Goal: Task Accomplishment & Management: Use online tool/utility

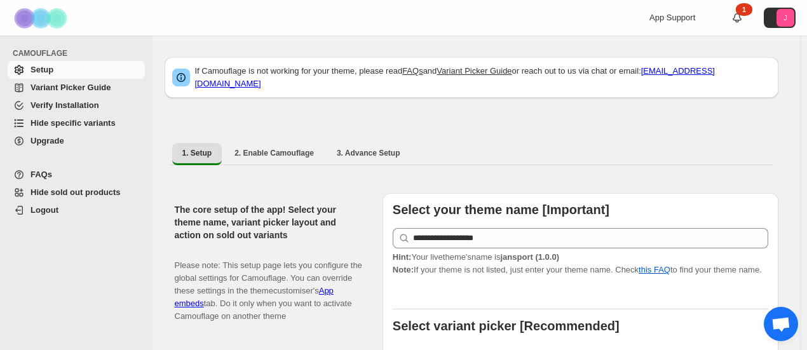
click at [99, 125] on span "Hide specific variants" at bounding box center [73, 123] width 85 height 10
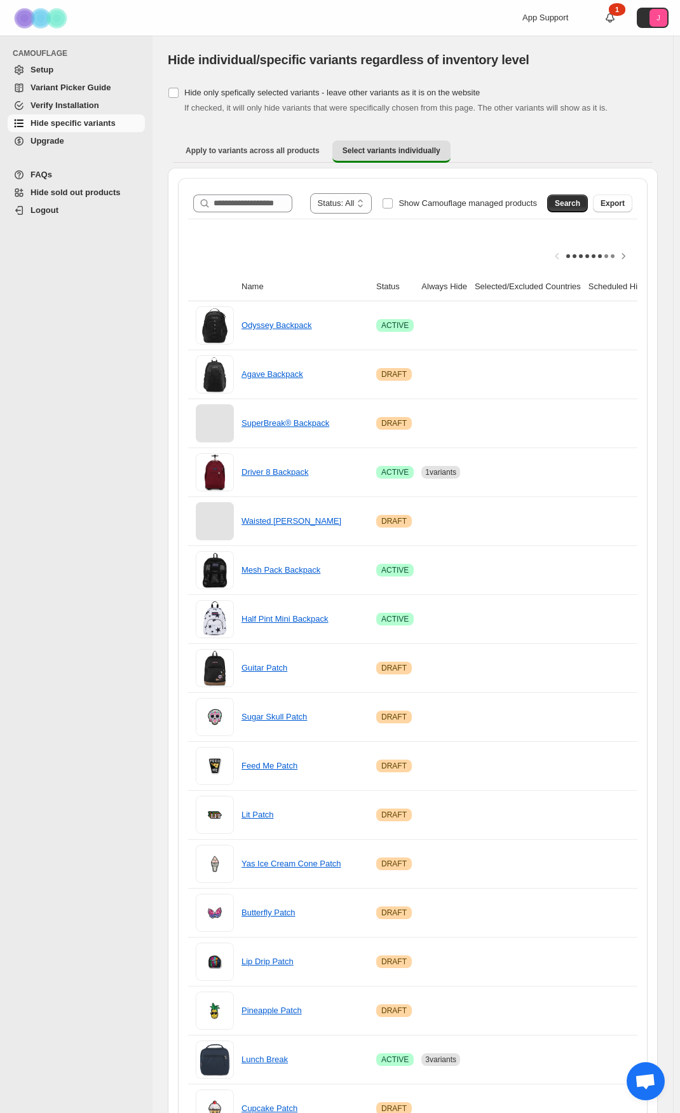
click at [404, 190] on div "**********" at bounding box center [412, 203] width 449 height 31
drag, startPoint x: 410, startPoint y: 198, endPoint x: 558, endPoint y: 192, distance: 148.2
click at [412, 200] on span "Show Camouflage managed products" at bounding box center [468, 203] width 139 height 10
click at [563, 202] on button "Search" at bounding box center [567, 204] width 41 height 18
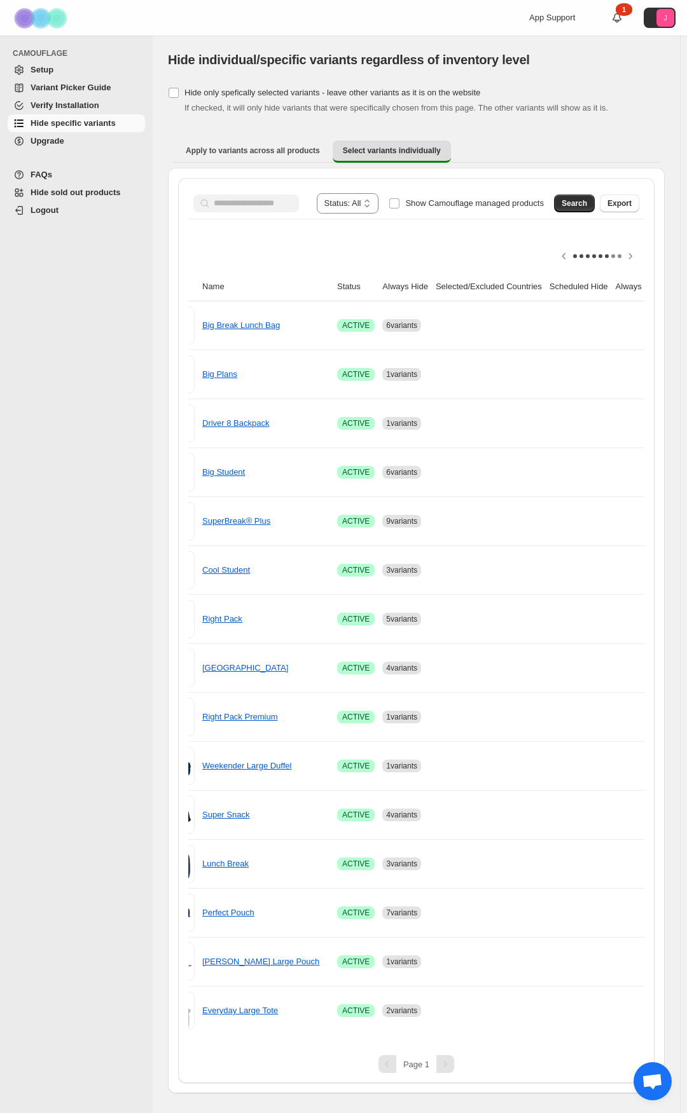
scroll to position [0, 40]
drag, startPoint x: 538, startPoint y: 1046, endPoint x: 571, endPoint y: 1043, distance: 33.2
click at [585, 350] on div "**********" at bounding box center [416, 630] width 476 height 905
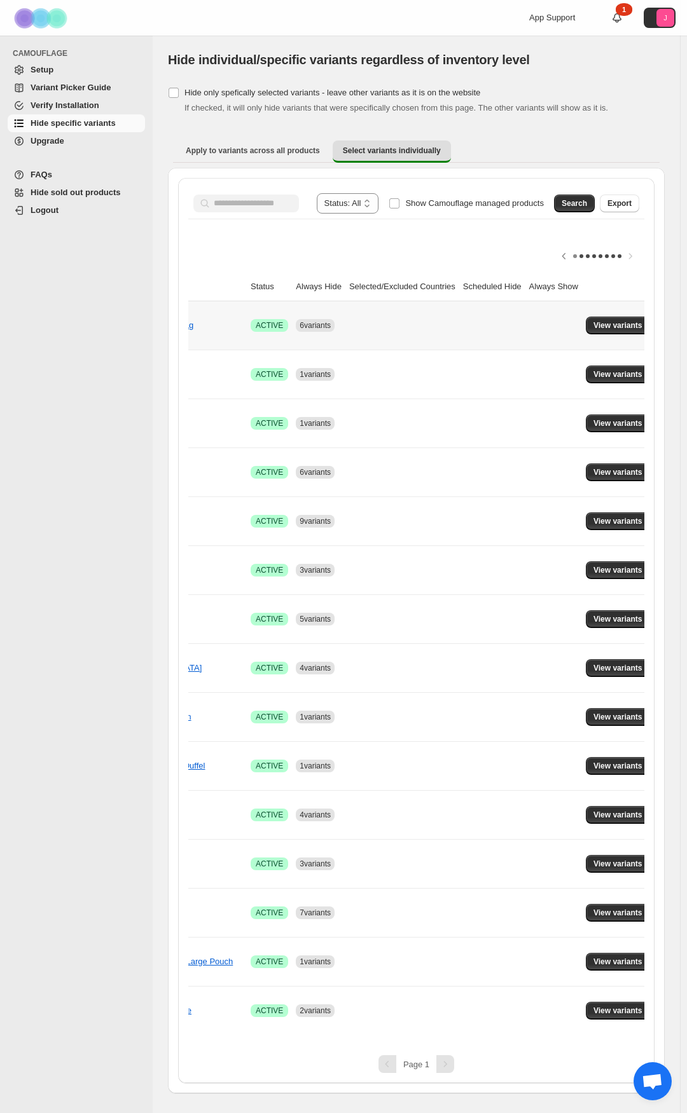
click at [608, 336] on td "View variants" at bounding box center [620, 325] width 76 height 48
click at [606, 331] on button "View variants" at bounding box center [617, 326] width 64 height 18
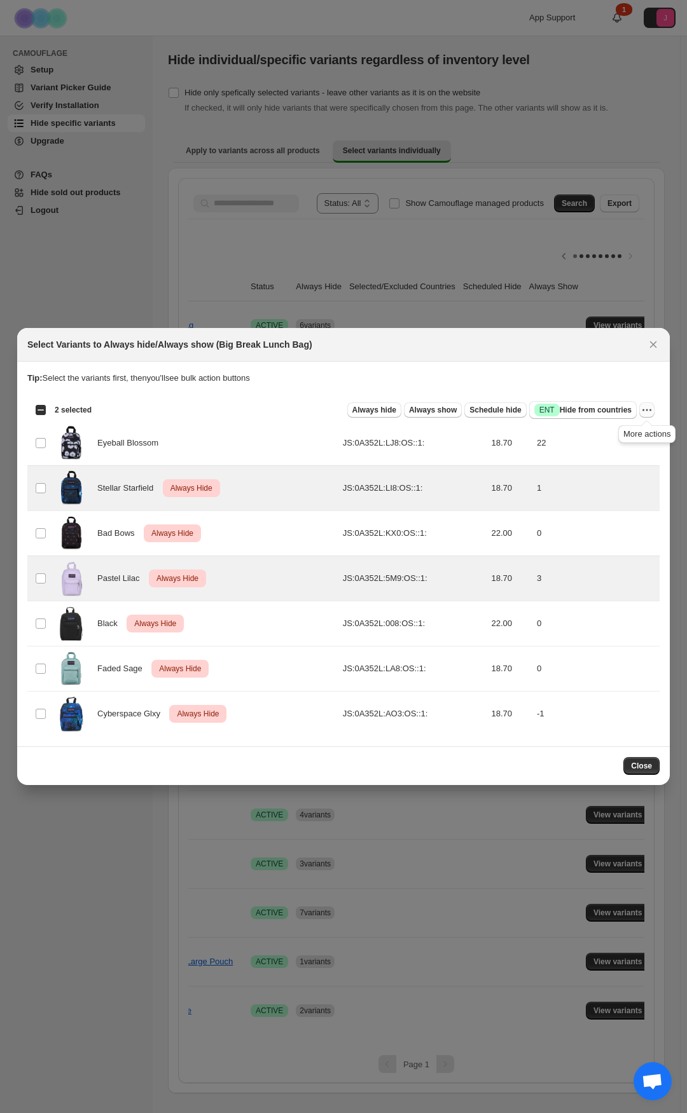
click at [650, 350] on icon "More actions" at bounding box center [646, 410] width 13 height 13
click at [583, 350] on span "Undo always hide" at bounding box center [586, 435] width 65 height 10
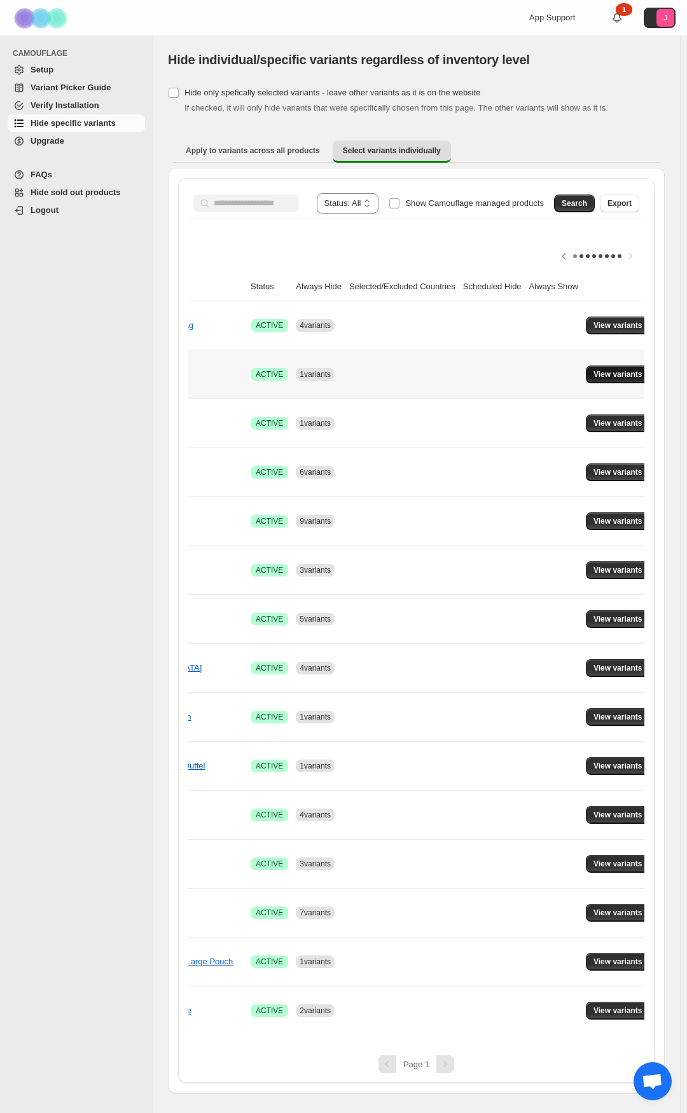
click at [606, 350] on span "View variants" at bounding box center [617, 374] width 49 height 10
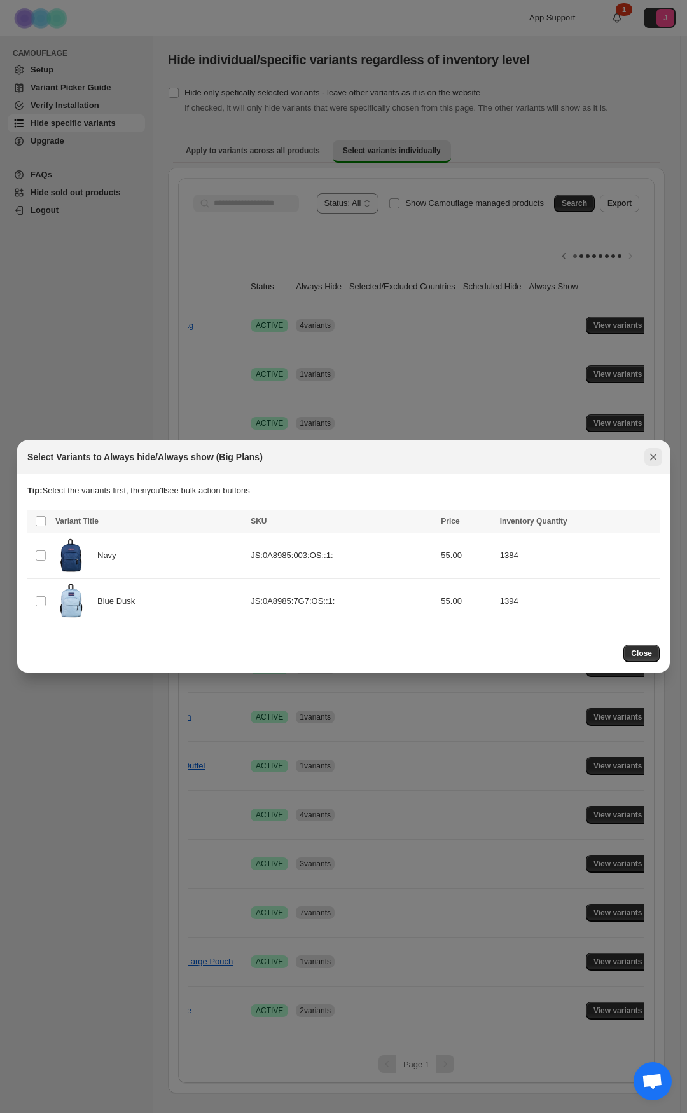
click at [658, 350] on icon "Close" at bounding box center [652, 457] width 13 height 13
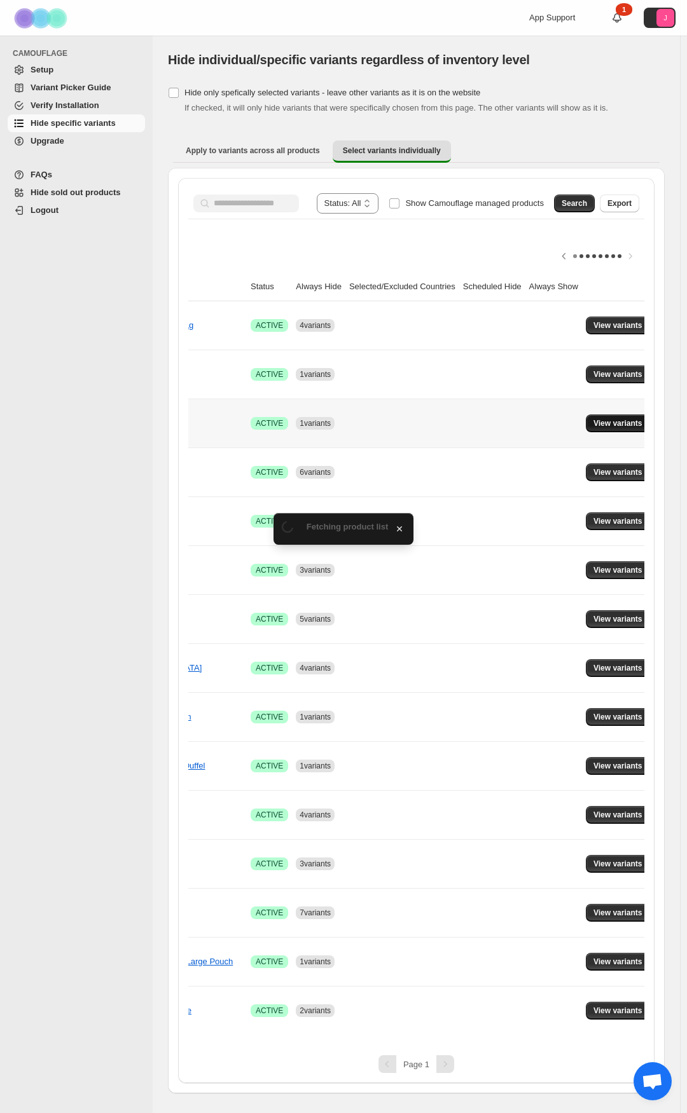
click at [613, 350] on button "View variants" at bounding box center [617, 423] width 64 height 18
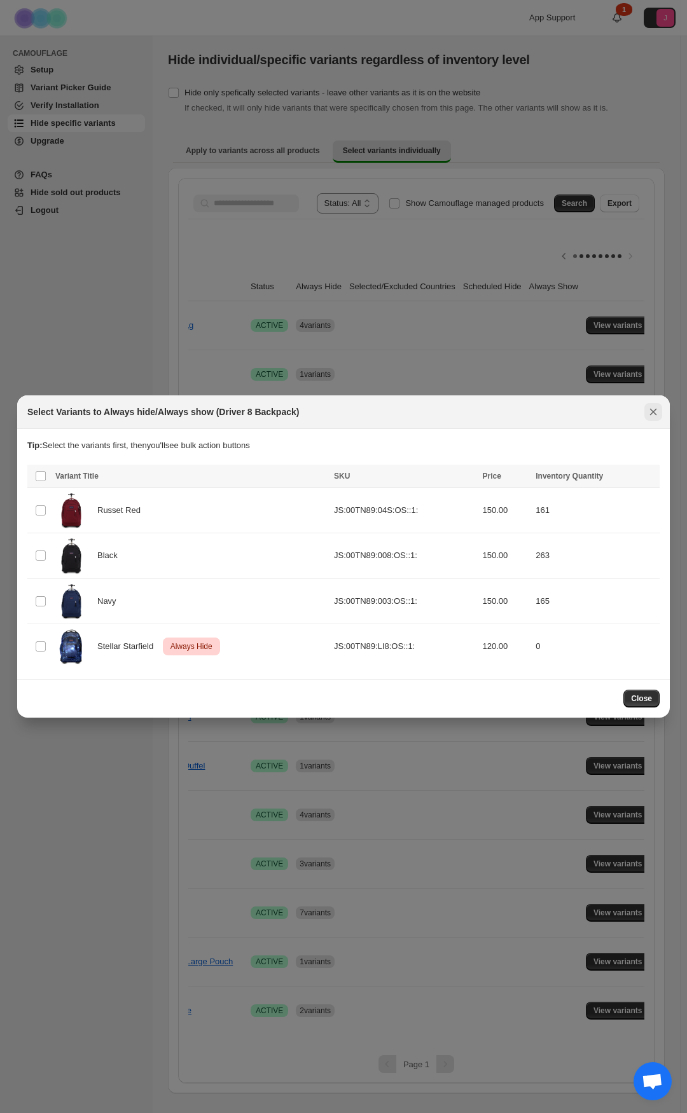
click at [656, 350] on icon "Close" at bounding box center [653, 412] width 7 height 6
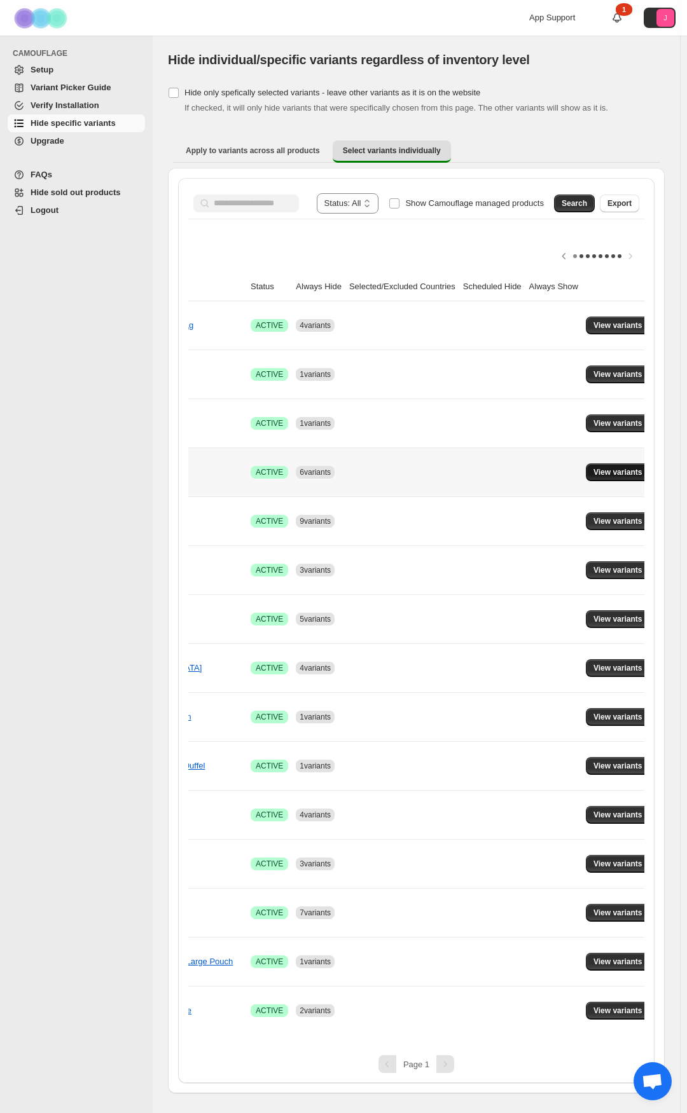
click at [593, 350] on span "View variants" at bounding box center [617, 472] width 49 height 10
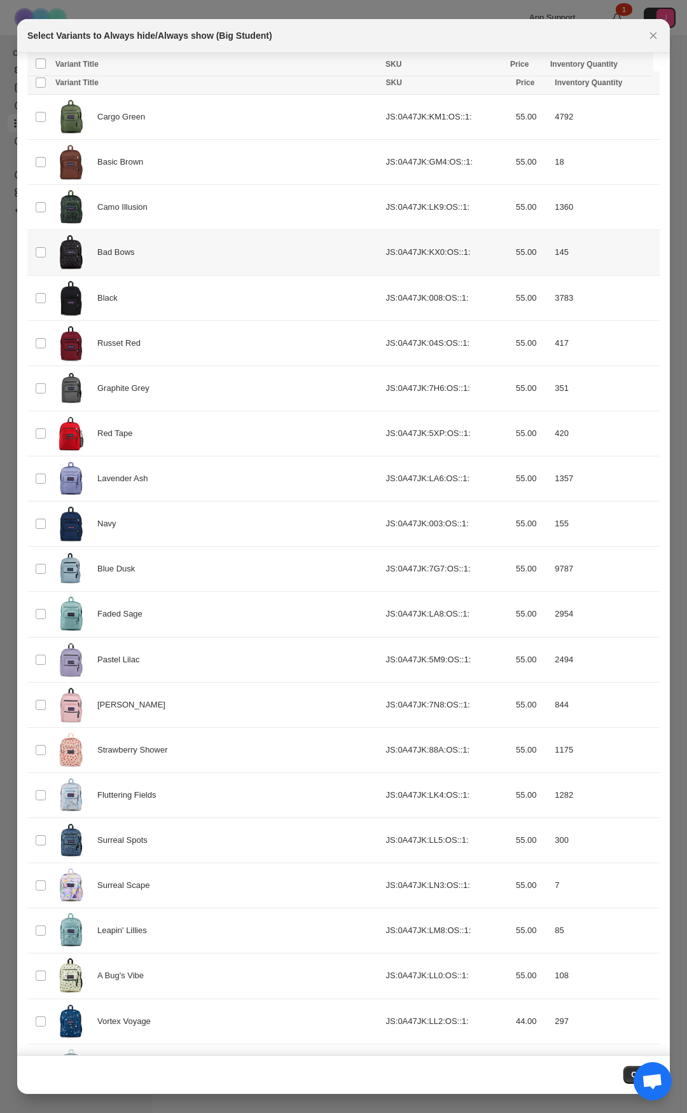
scroll to position [0, 0]
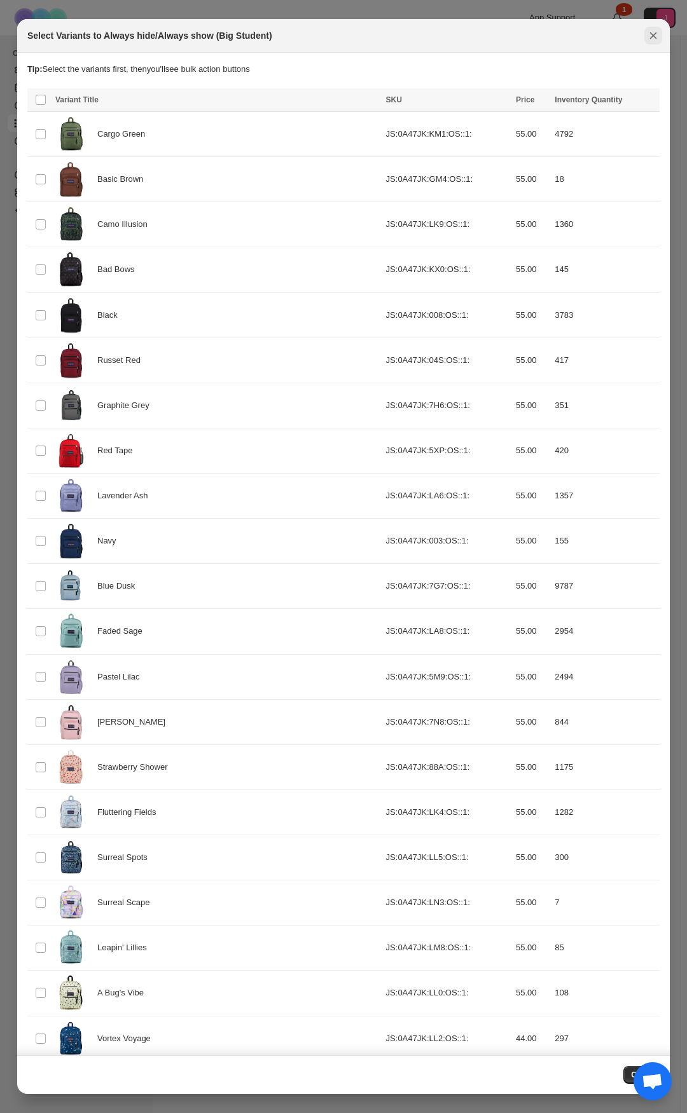
click at [653, 37] on icon "Close" at bounding box center [652, 35] width 13 height 13
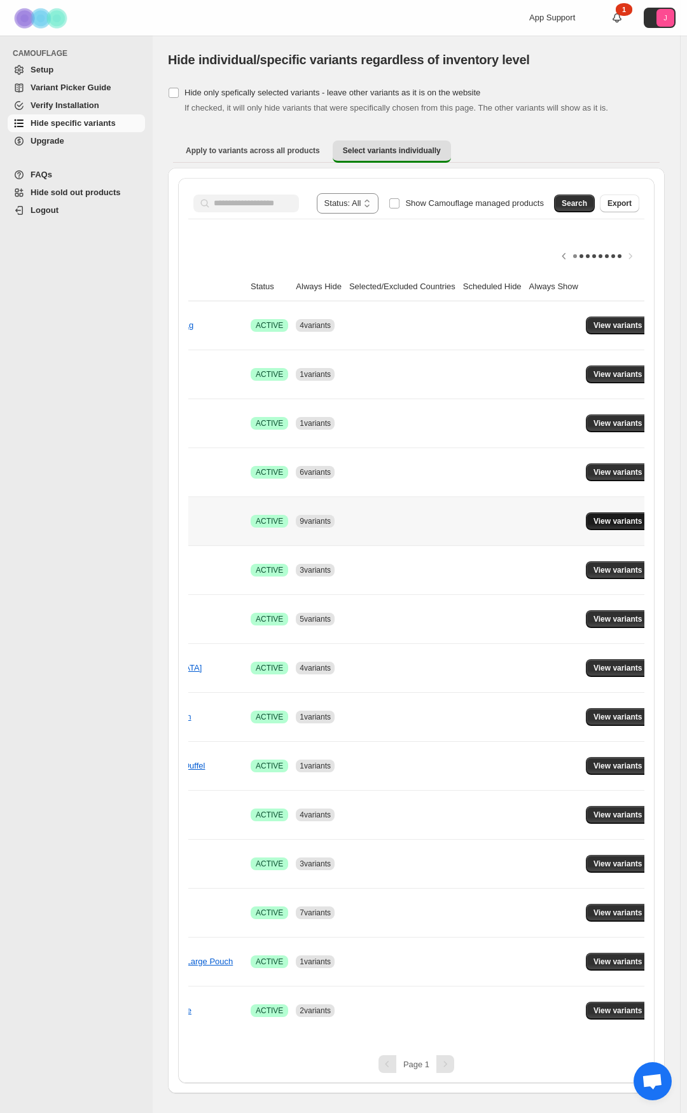
click at [617, 350] on span "View variants" at bounding box center [617, 521] width 49 height 10
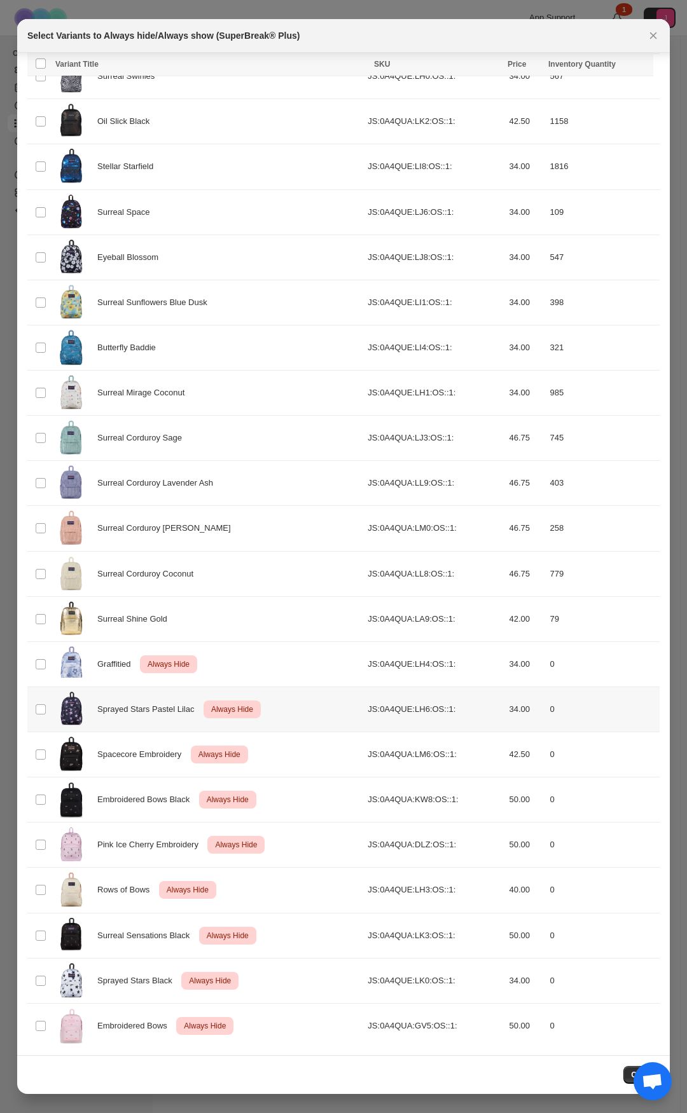
scroll to position [830, 0]
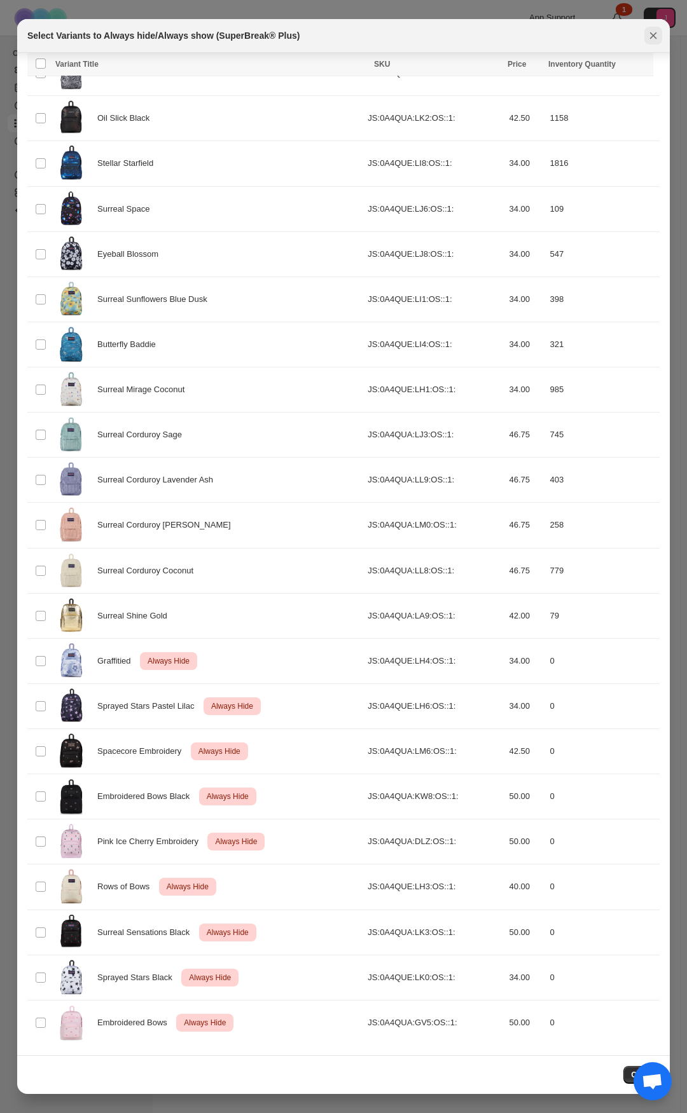
click at [654, 37] on icon "Close" at bounding box center [653, 35] width 7 height 7
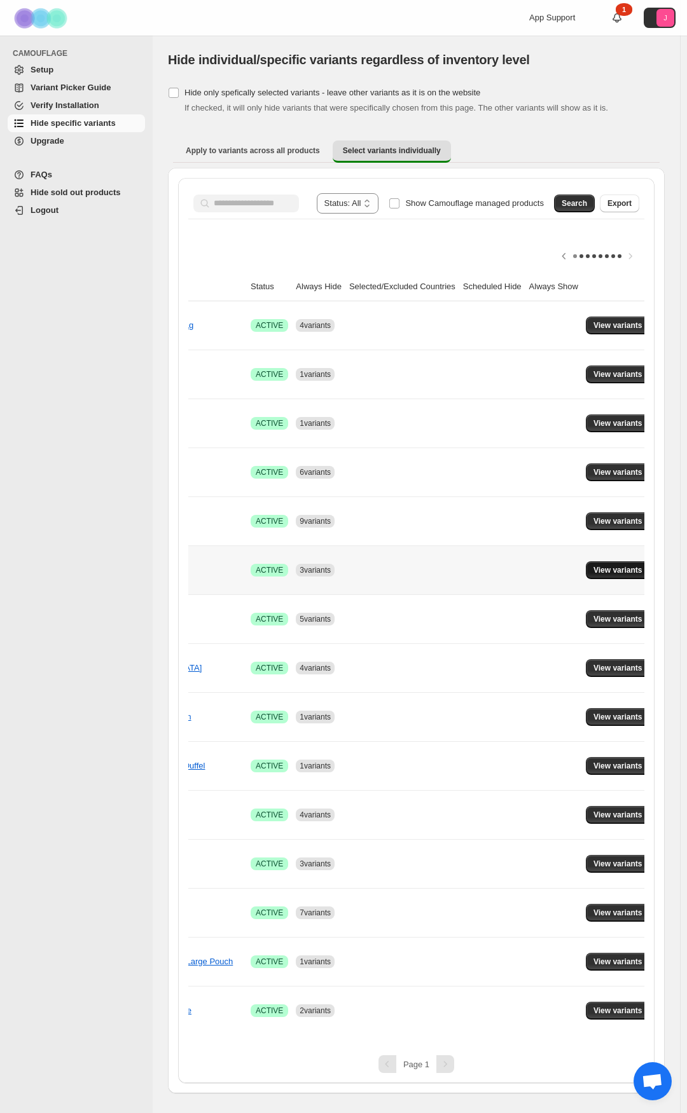
click at [601, 350] on span "View variants" at bounding box center [617, 570] width 49 height 10
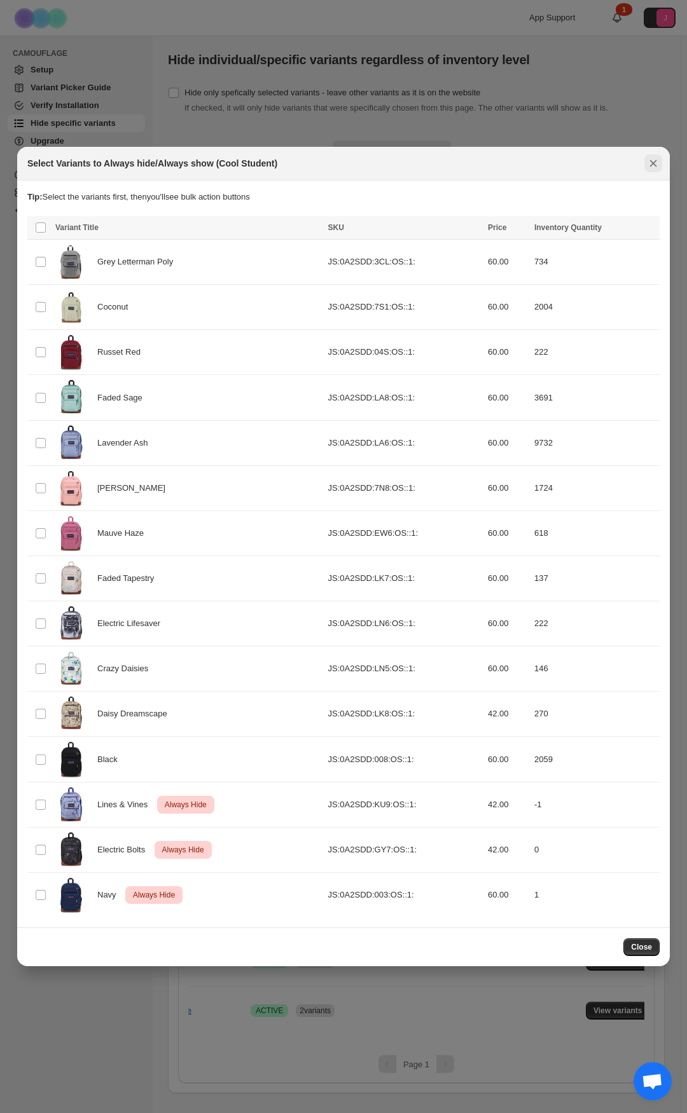
click at [659, 160] on icon "Close" at bounding box center [652, 163] width 13 height 13
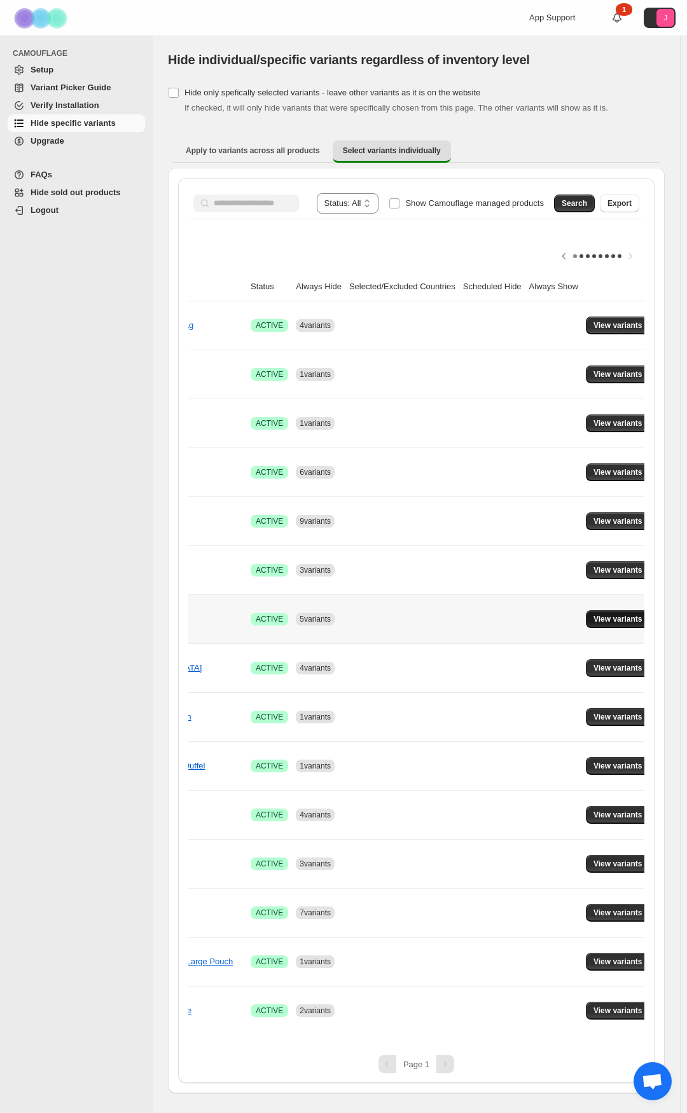
click at [594, 350] on span "View variants" at bounding box center [617, 619] width 49 height 10
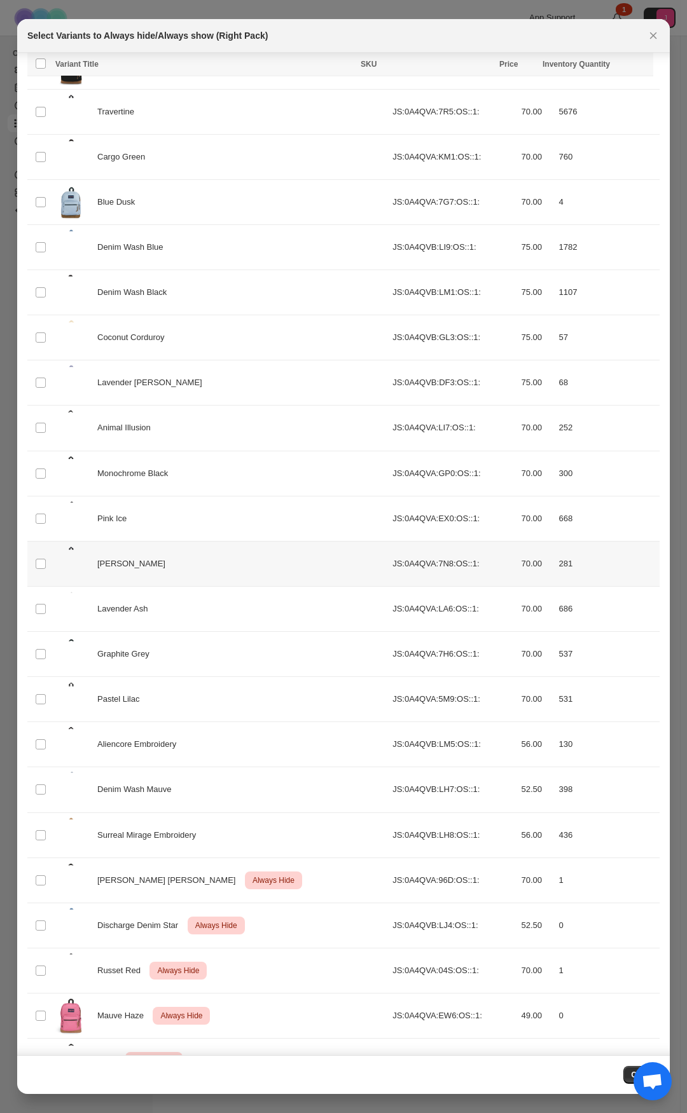
scroll to position [242, 0]
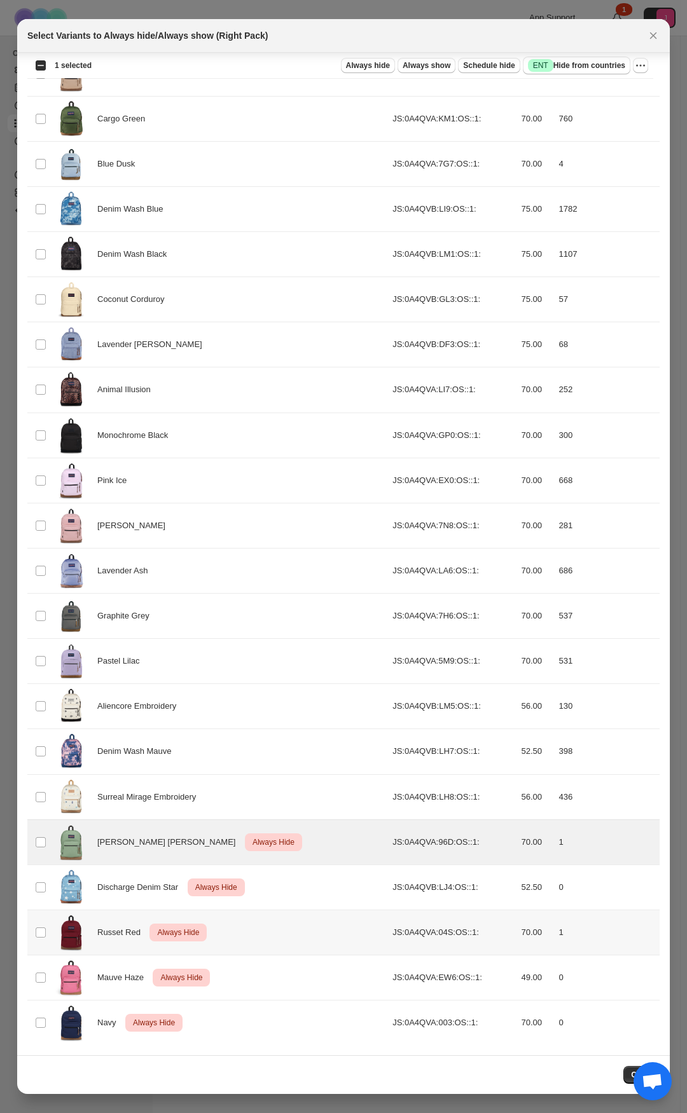
click at [41, 350] on td "Select product variant" at bounding box center [39, 932] width 24 height 45
click at [636, 66] on icon "More actions" at bounding box center [637, 66] width 2 height 2
click at [623, 86] on span "Undo always hide" at bounding box center [594, 91] width 92 height 13
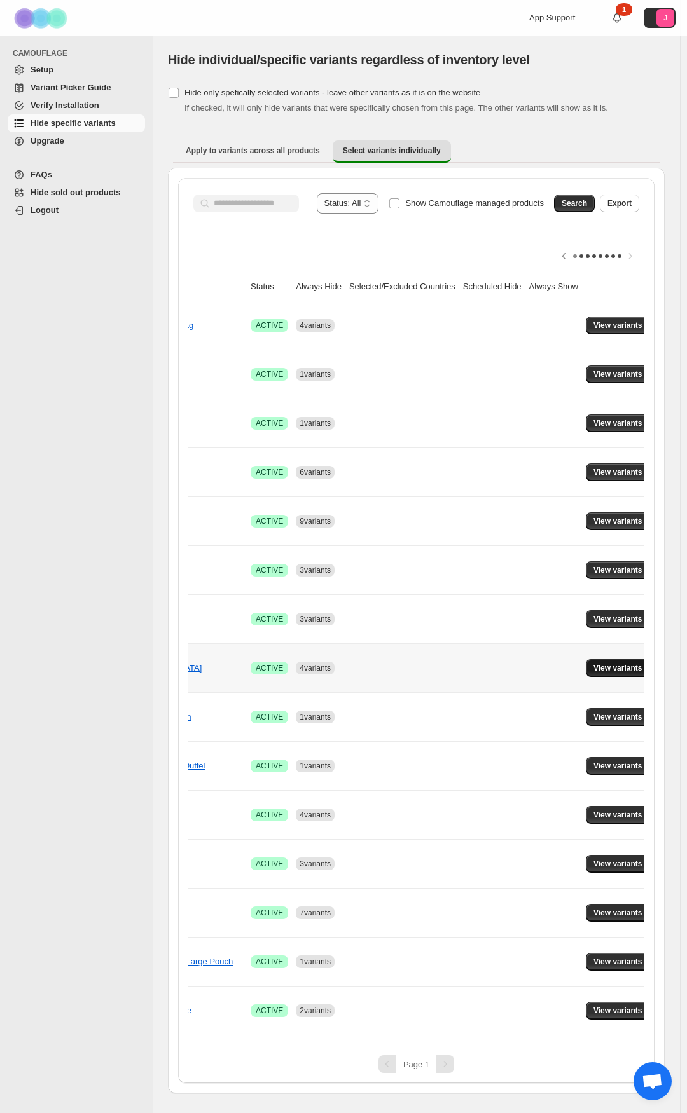
click at [593, 350] on span "View variants" at bounding box center [617, 668] width 49 height 10
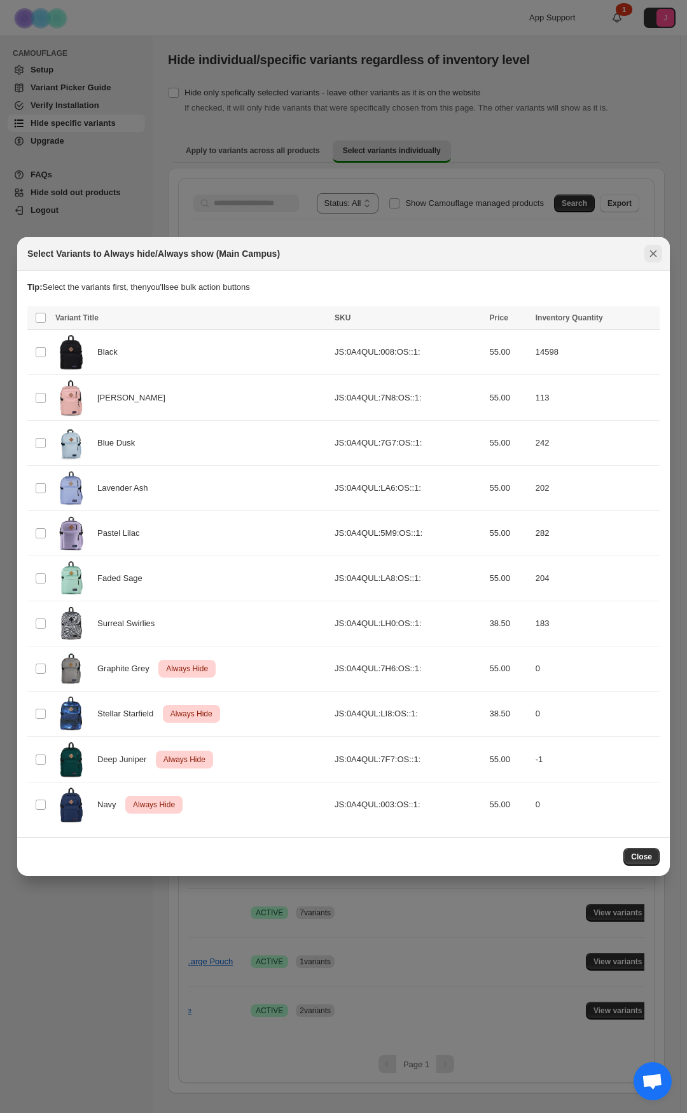
click at [658, 253] on icon "Close" at bounding box center [652, 253] width 13 height 13
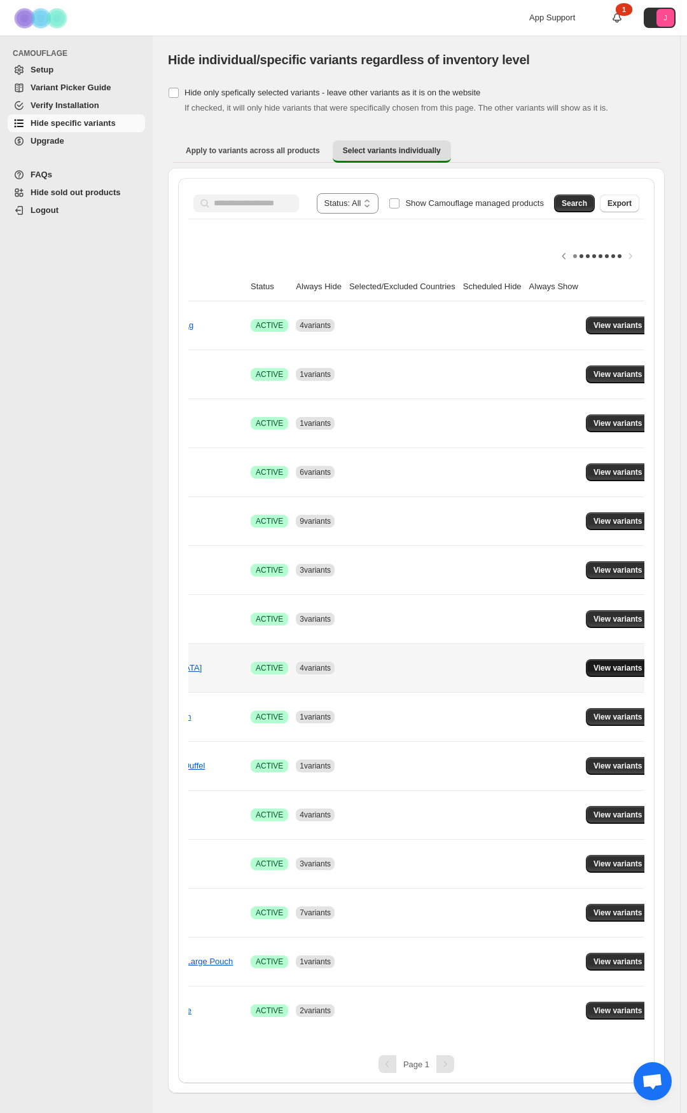
click at [599, 350] on span "View variants" at bounding box center [617, 668] width 49 height 10
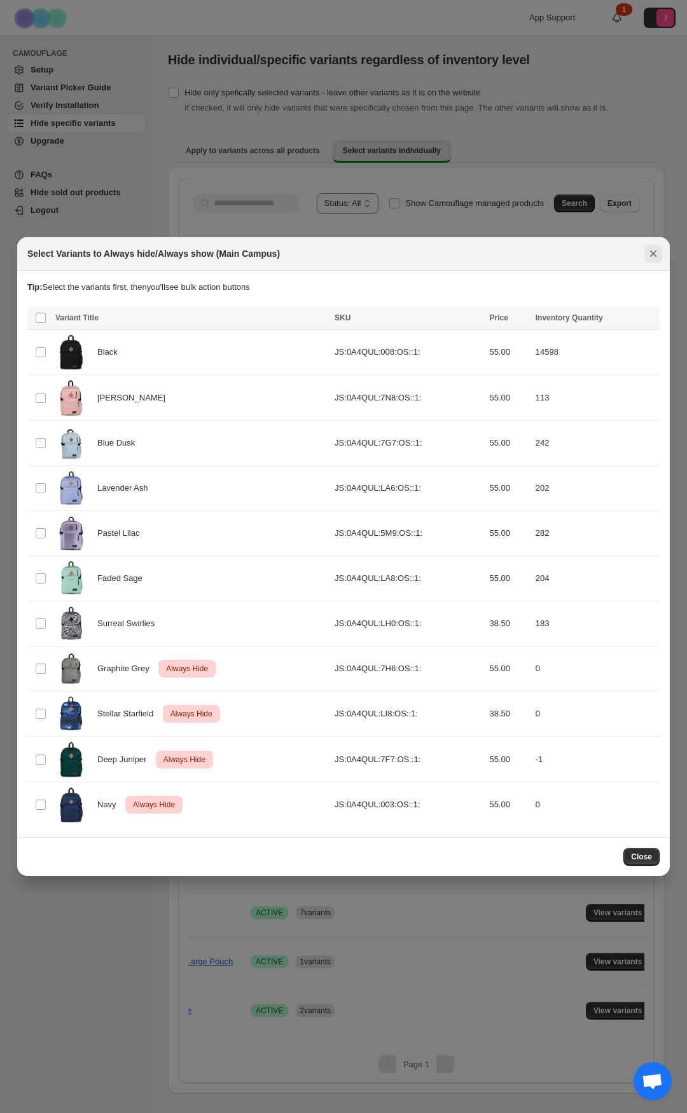
click at [655, 257] on icon "Close" at bounding box center [652, 253] width 13 height 13
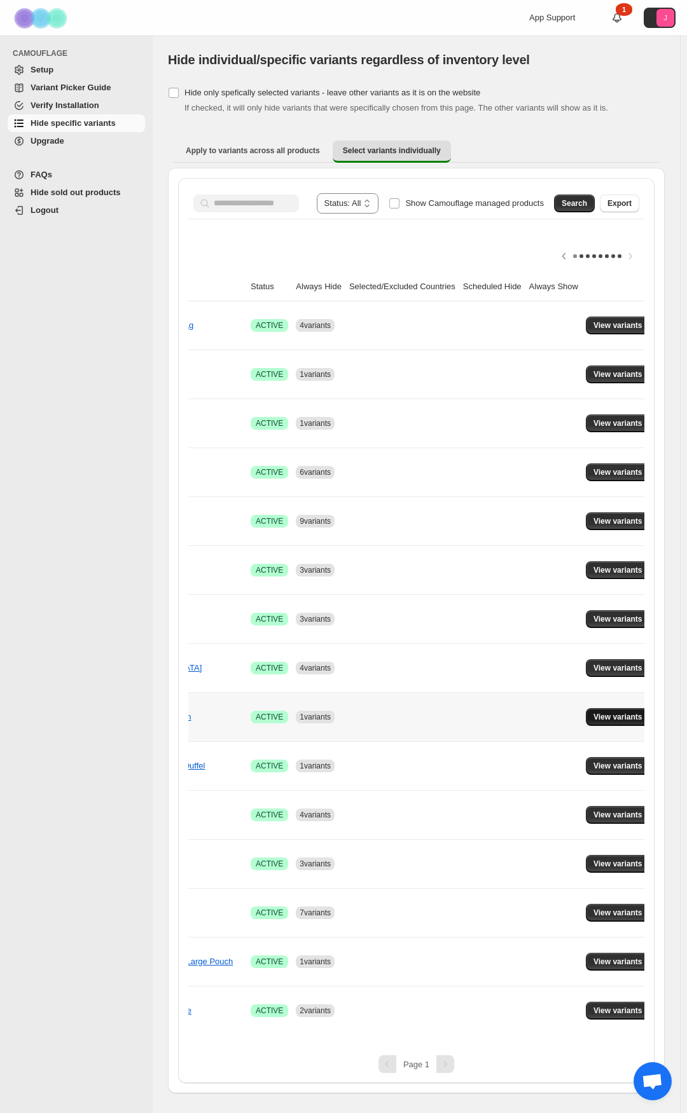
click at [612, 350] on span "View variants" at bounding box center [617, 717] width 49 height 10
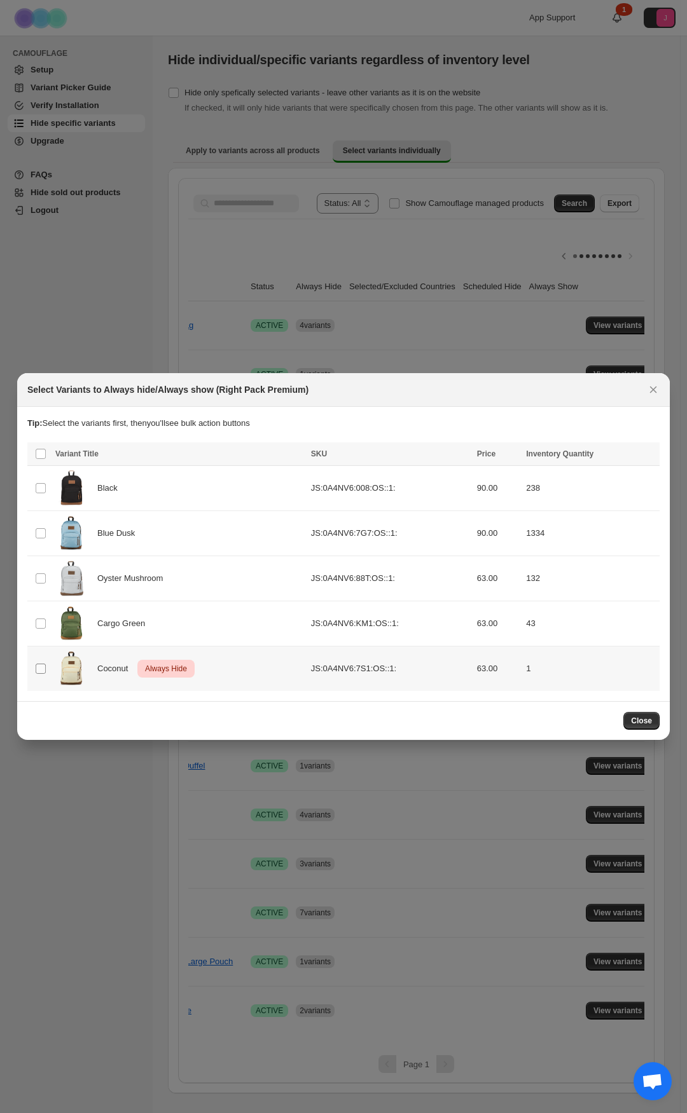
click at [39, 350] on span ":r81:" at bounding box center [40, 668] width 11 height 11
click at [647, 350] on icon "More actions" at bounding box center [646, 455] width 13 height 13
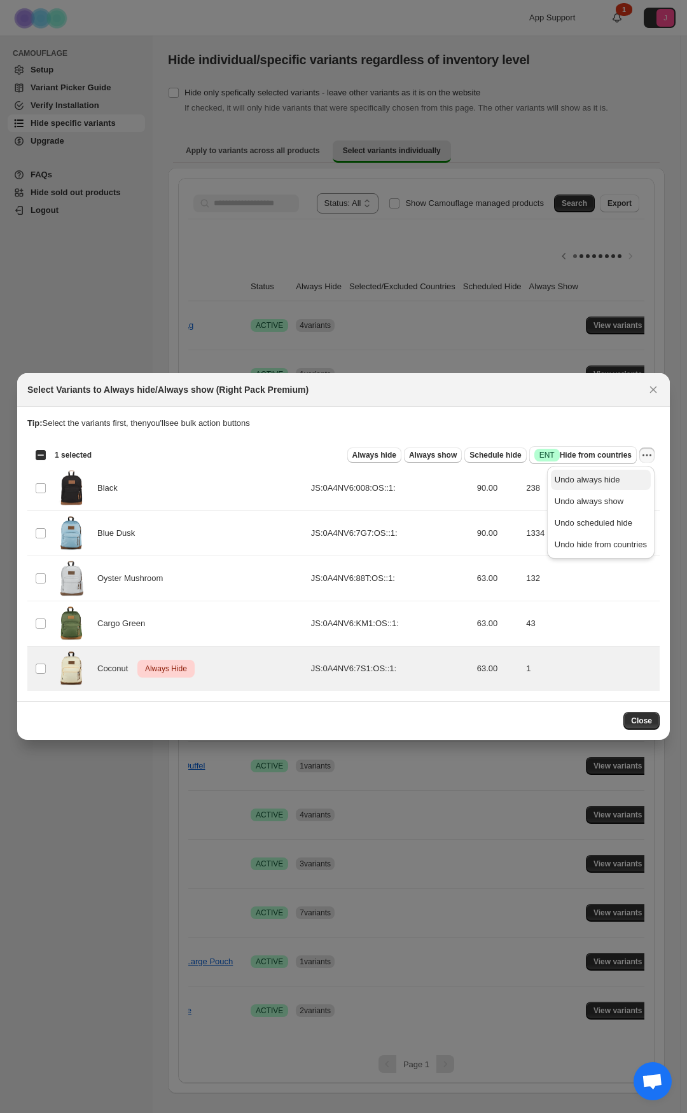
click at [618, 350] on span "Undo always hide" at bounding box center [600, 480] width 92 height 13
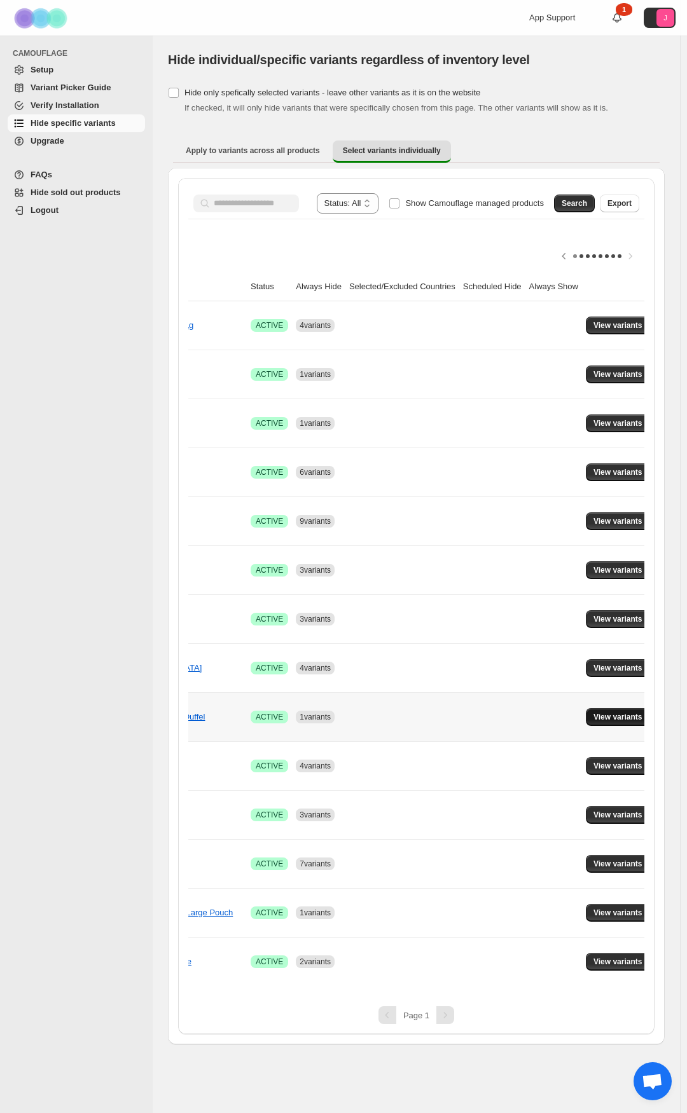
click at [593, 350] on span "View variants" at bounding box center [617, 717] width 49 height 10
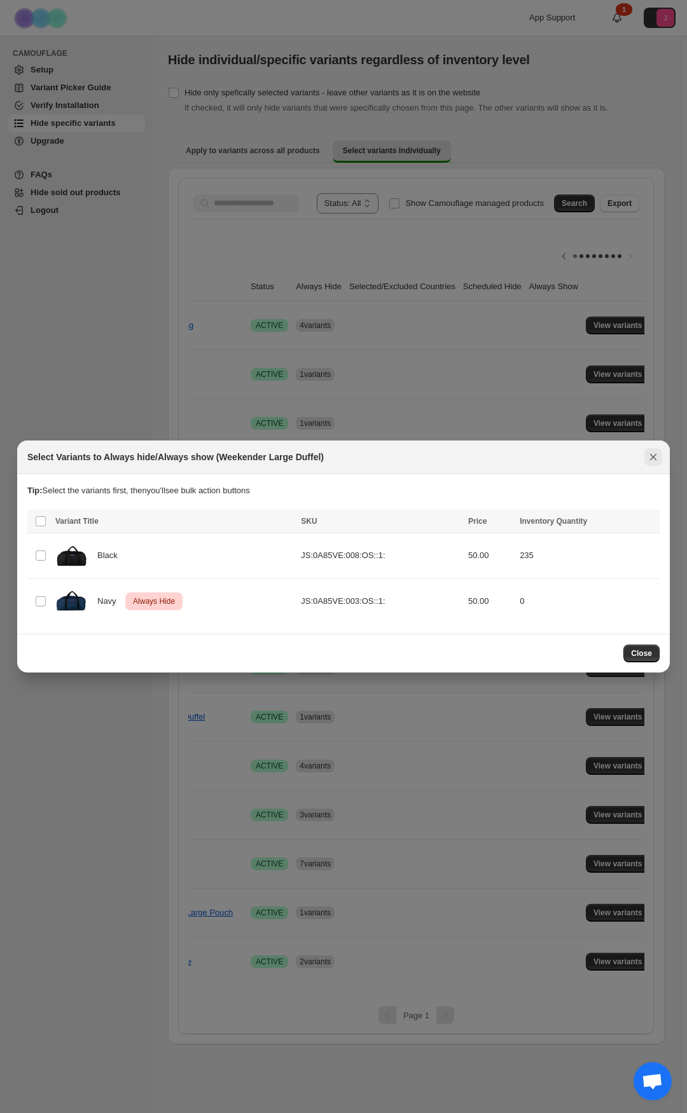
click at [653, 350] on icon "Close" at bounding box center [653, 457] width 7 height 6
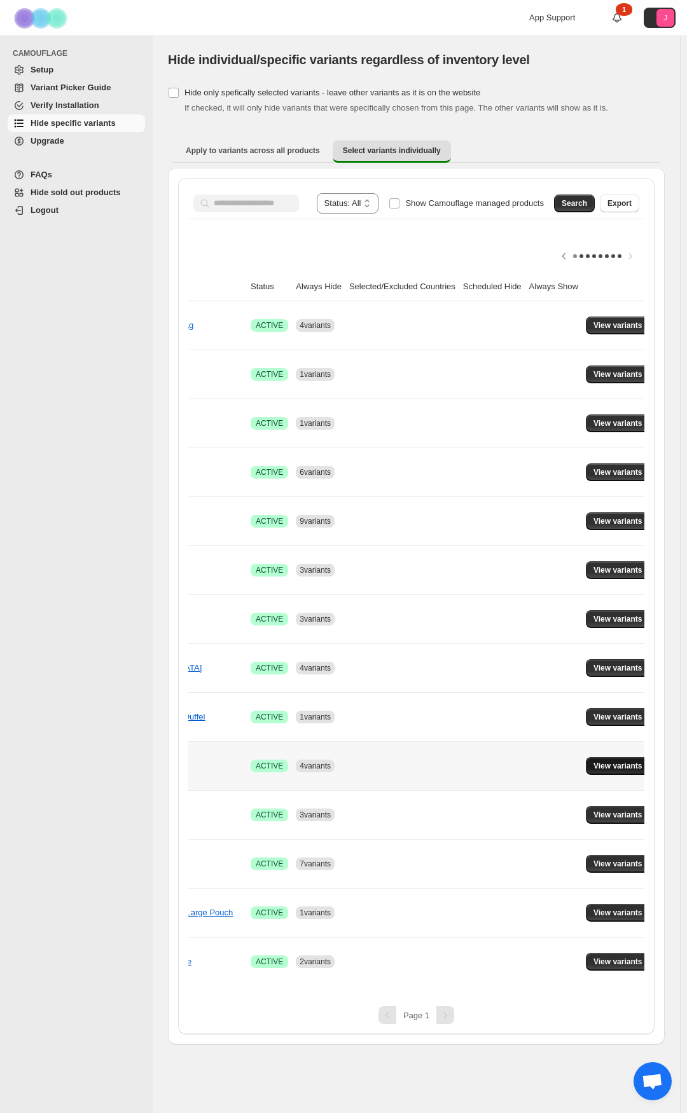
click at [595, 350] on span "View variants" at bounding box center [617, 766] width 49 height 10
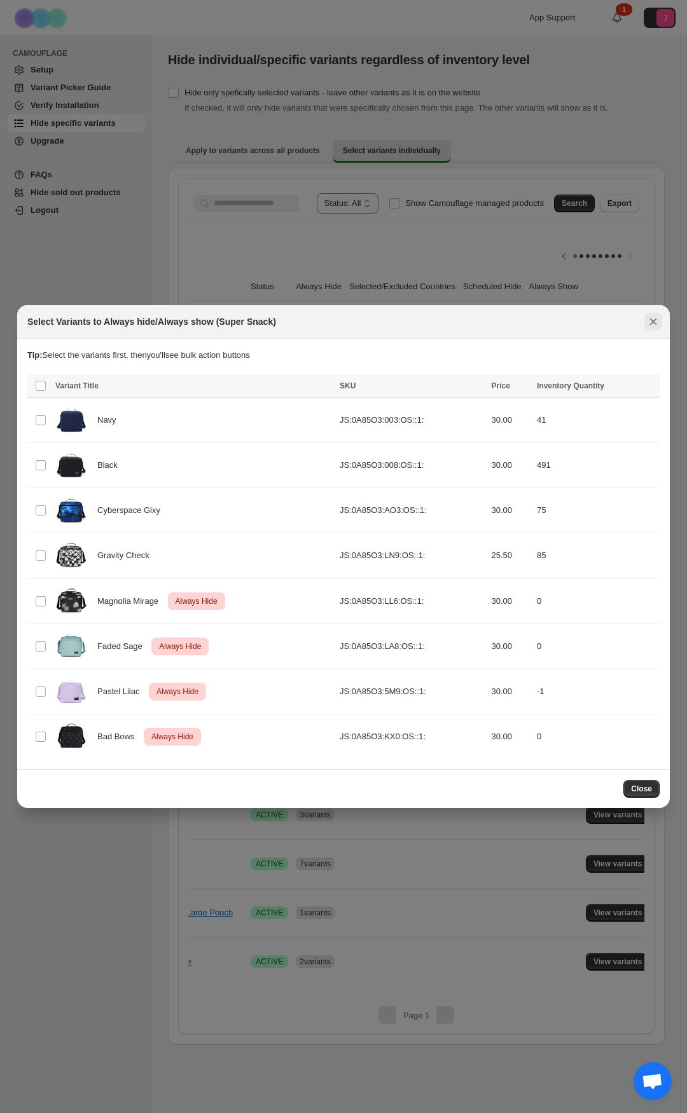
click at [652, 322] on icon "Close" at bounding box center [652, 321] width 13 height 13
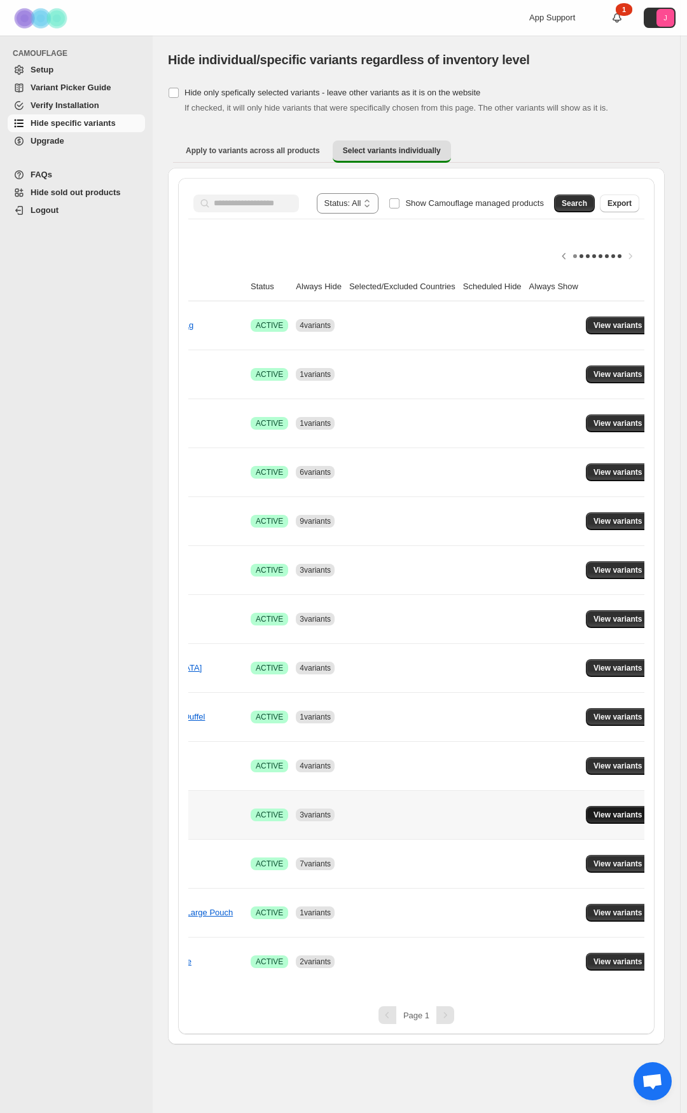
click at [598, 350] on span "View variants" at bounding box center [617, 815] width 49 height 10
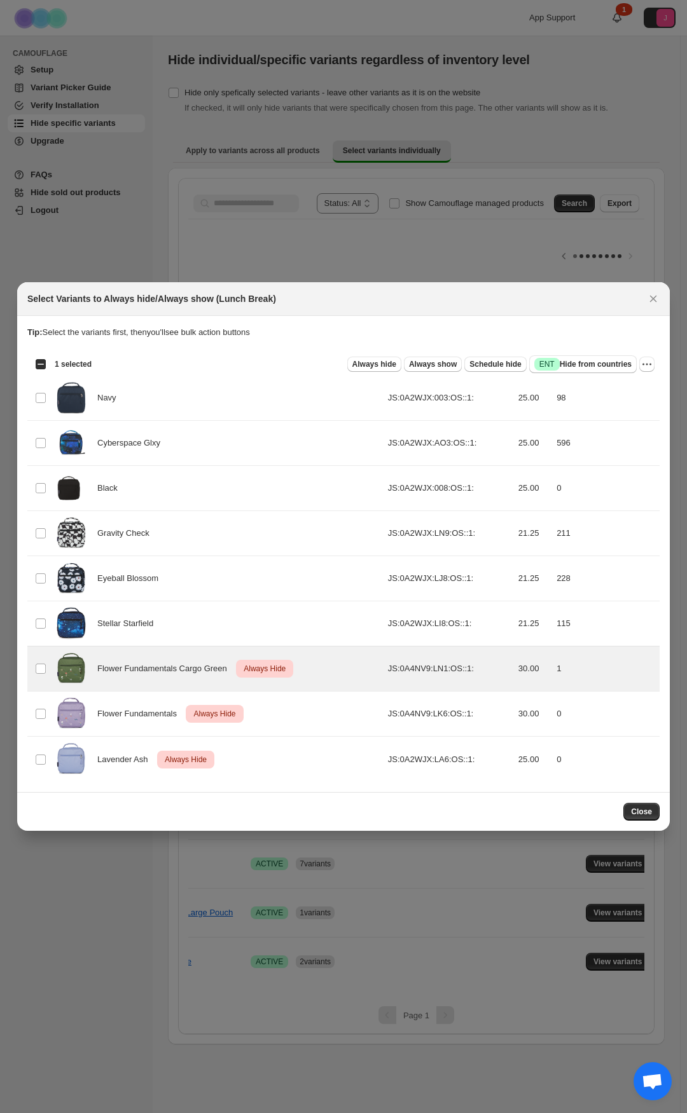
click at [657, 350] on div "Select all 9 product variants 1 selected Always hide Always show Schedule hide …" at bounding box center [343, 364] width 632 height 25
click at [649, 350] on icon "More actions" at bounding box center [646, 364] width 13 height 13
click at [646, 350] on button "Undo always hide" at bounding box center [600, 389] width 100 height 20
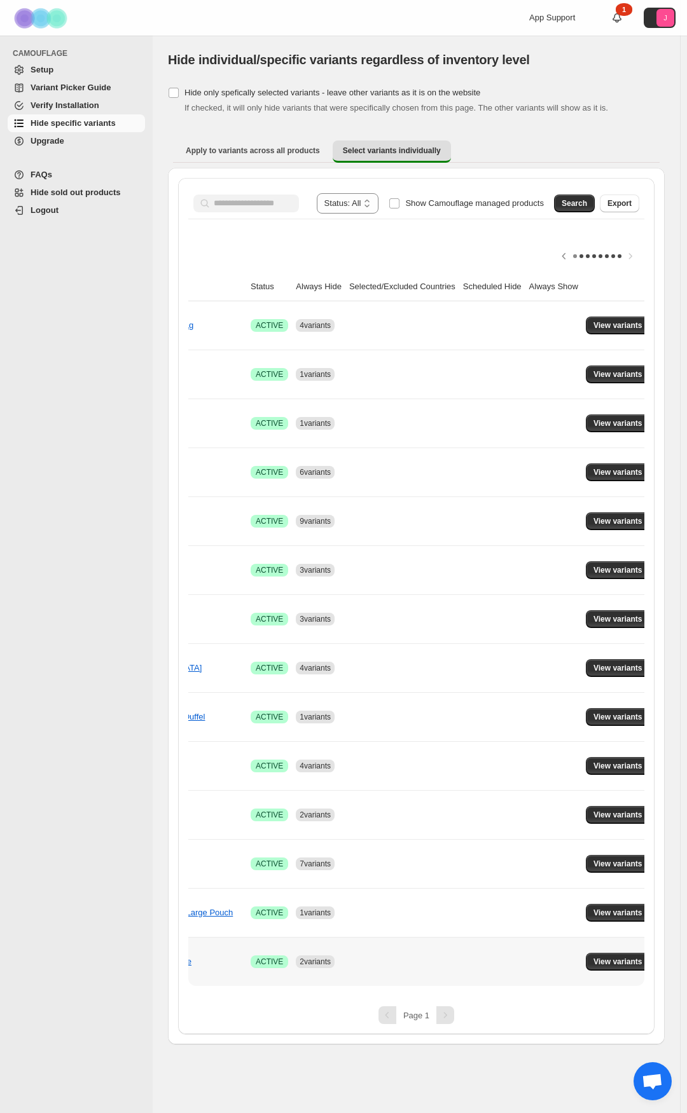
click at [540, 350] on div "Name Status Always Hide Selected/Excluded Countries Scheduled Hide Always Show …" at bounding box center [416, 629] width 456 height 713
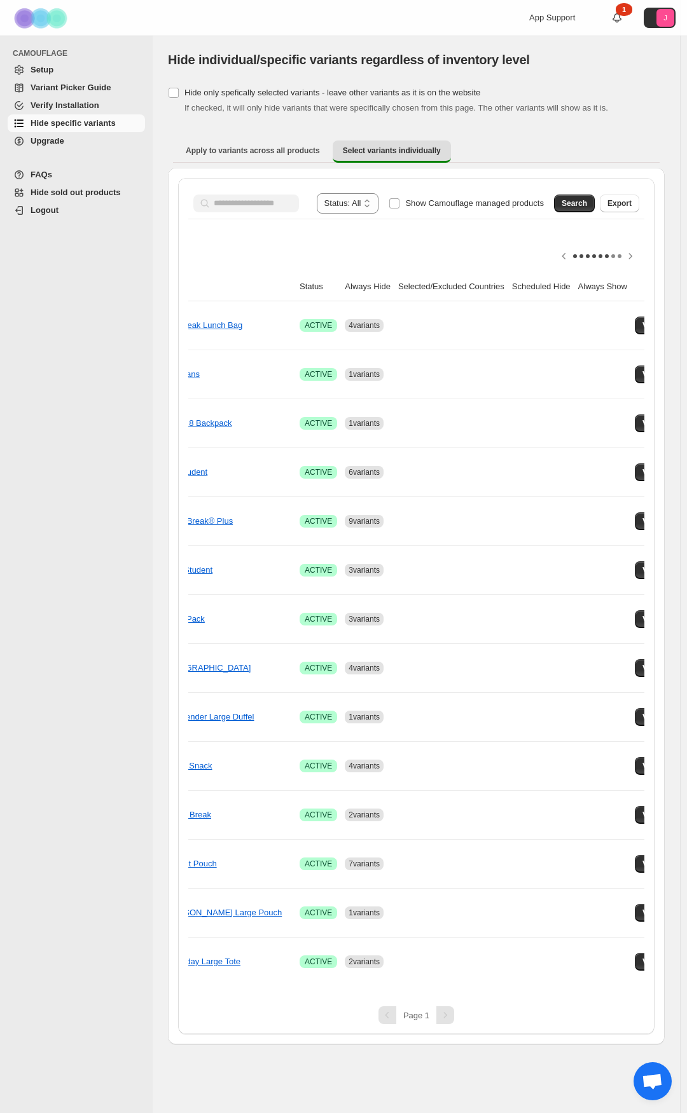
scroll to position [0, 126]
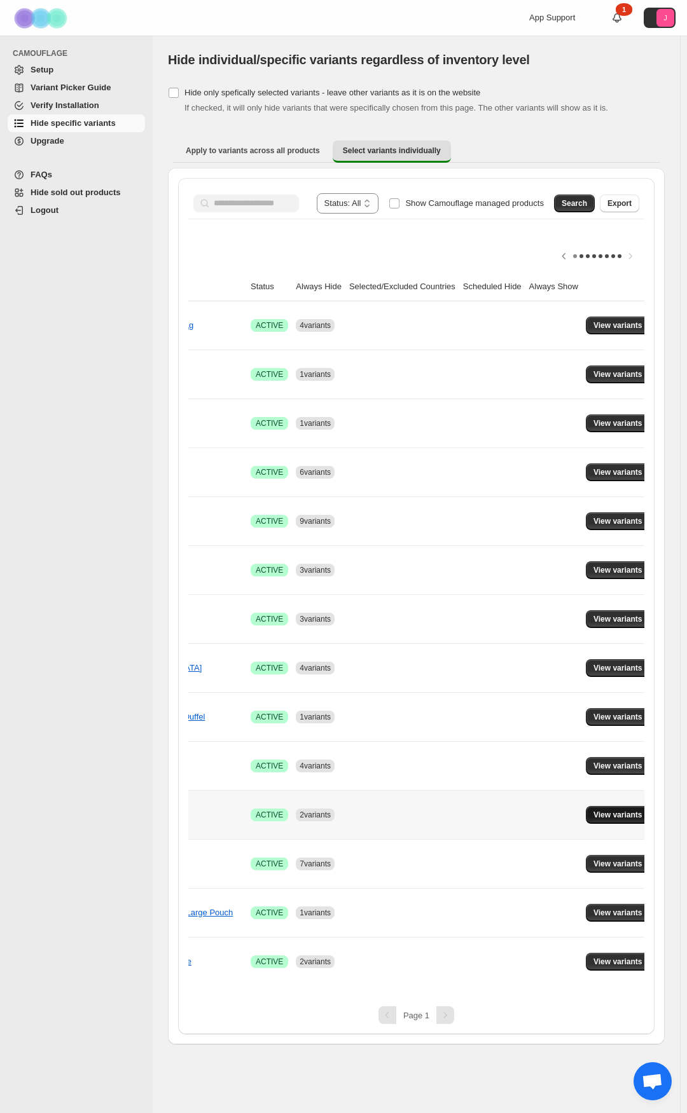
click at [601, 350] on button "View variants" at bounding box center [617, 815] width 64 height 18
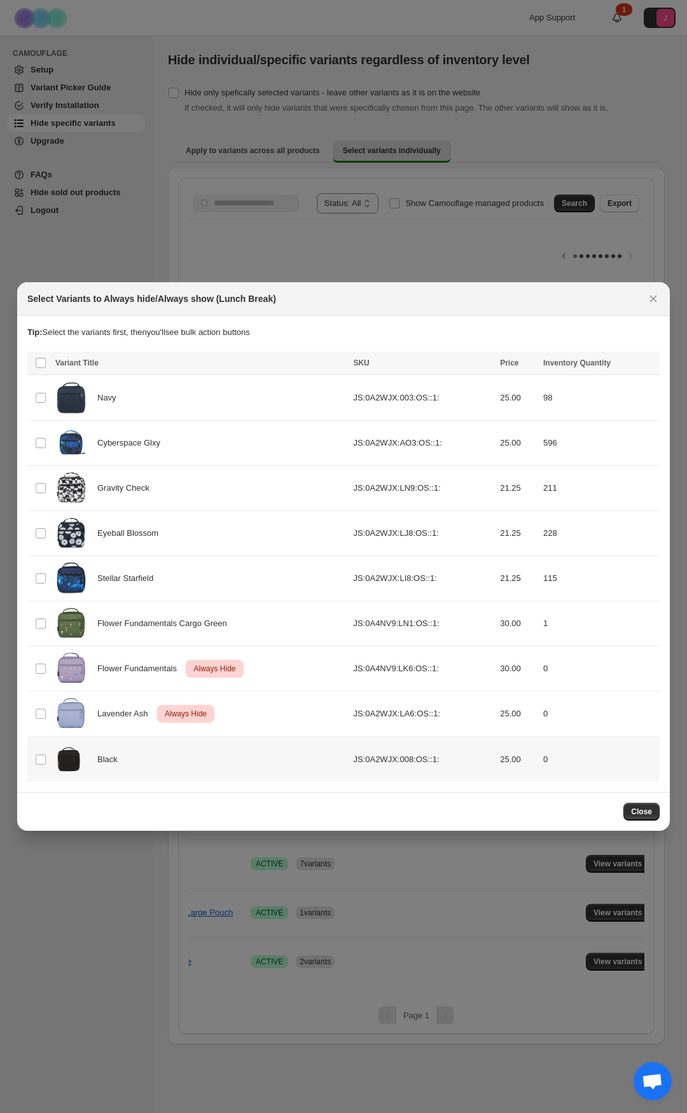
drag, startPoint x: 34, startPoint y: 757, endPoint x: 182, endPoint y: 684, distance: 164.6
click at [35, 350] on td "Select product variant" at bounding box center [39, 759] width 24 height 45
click at [381, 350] on button "Always hide" at bounding box center [374, 364] width 54 height 15
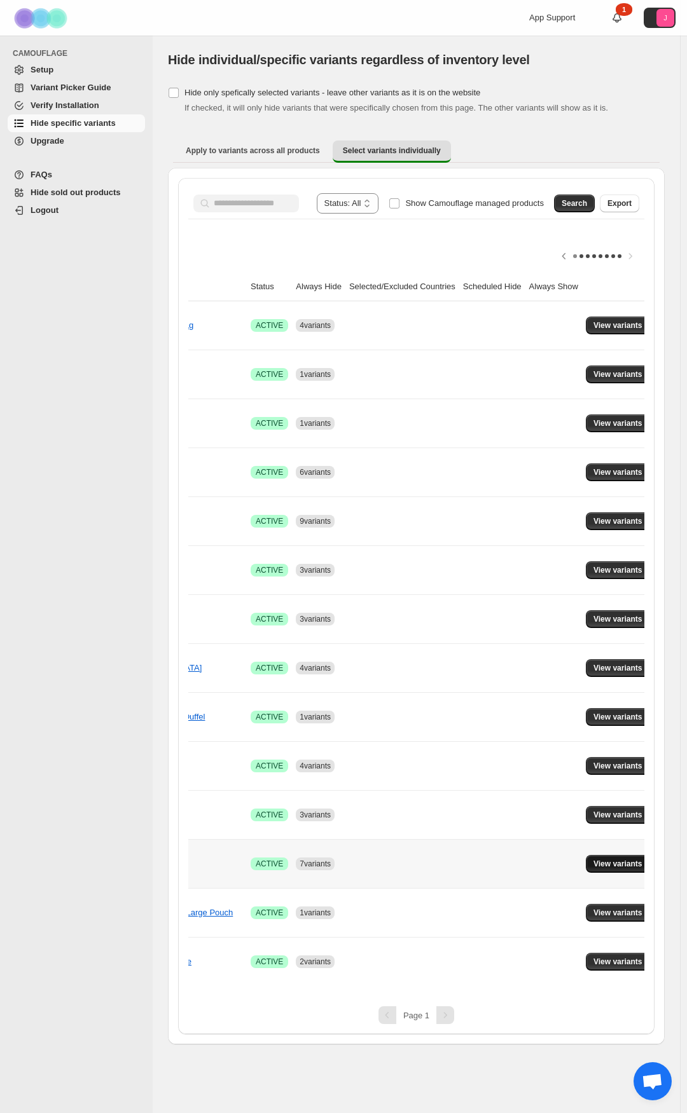
click at [623, 350] on span "View variants" at bounding box center [617, 864] width 49 height 10
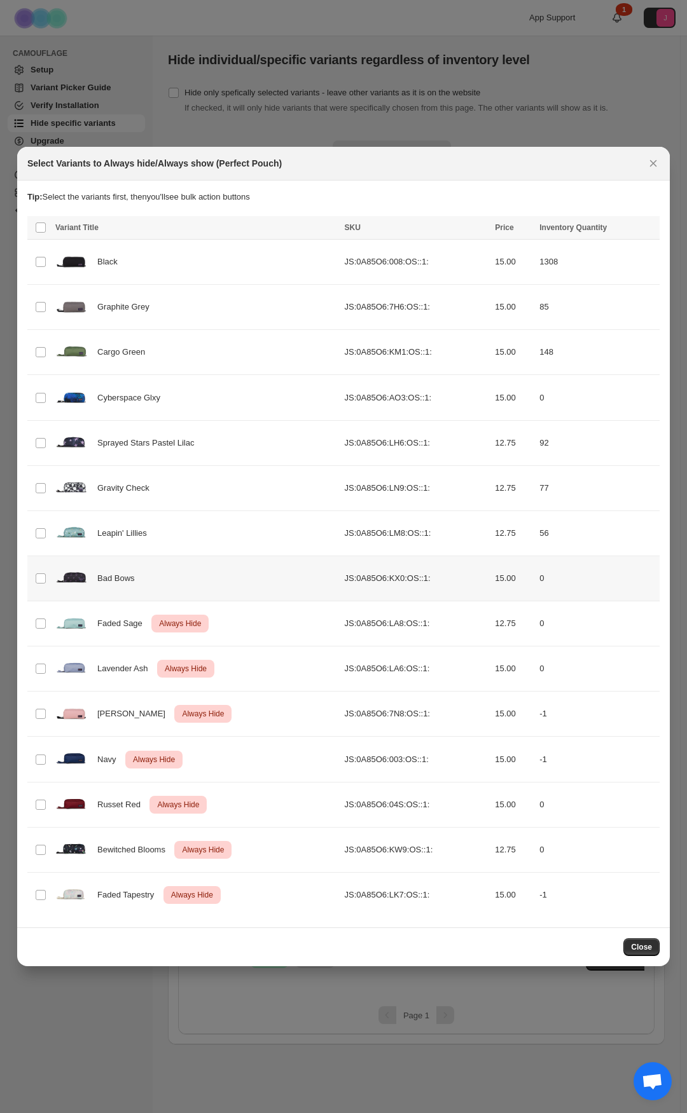
click at [33, 350] on td "Select product variant" at bounding box center [39, 578] width 24 height 45
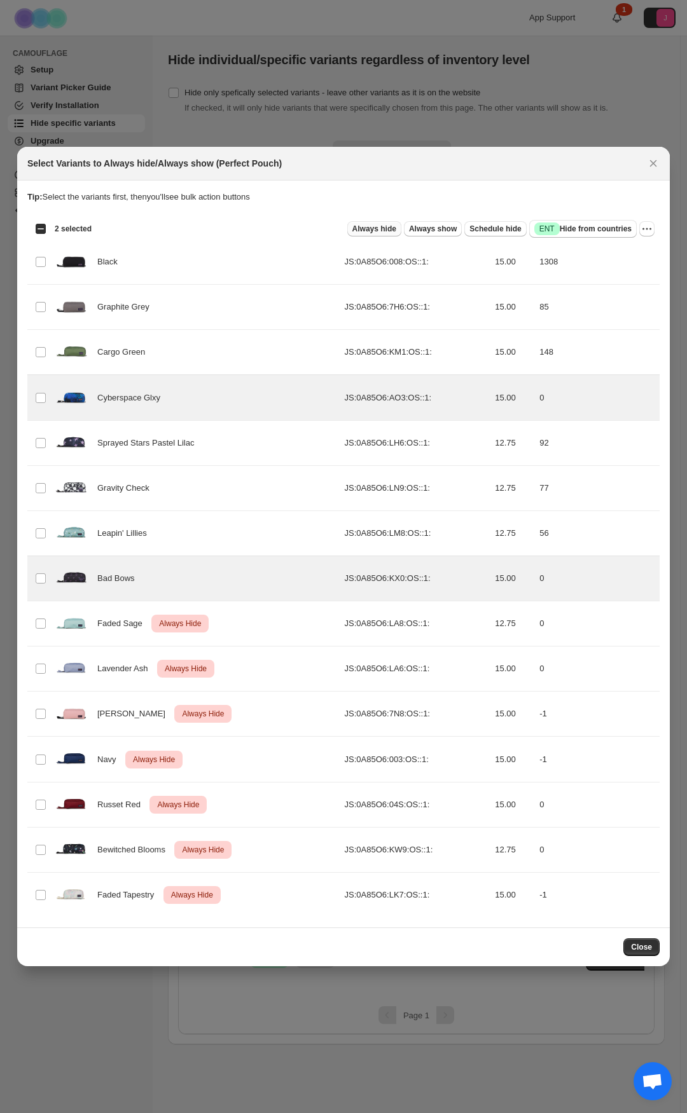
click at [387, 224] on button "Always hide" at bounding box center [374, 228] width 54 height 15
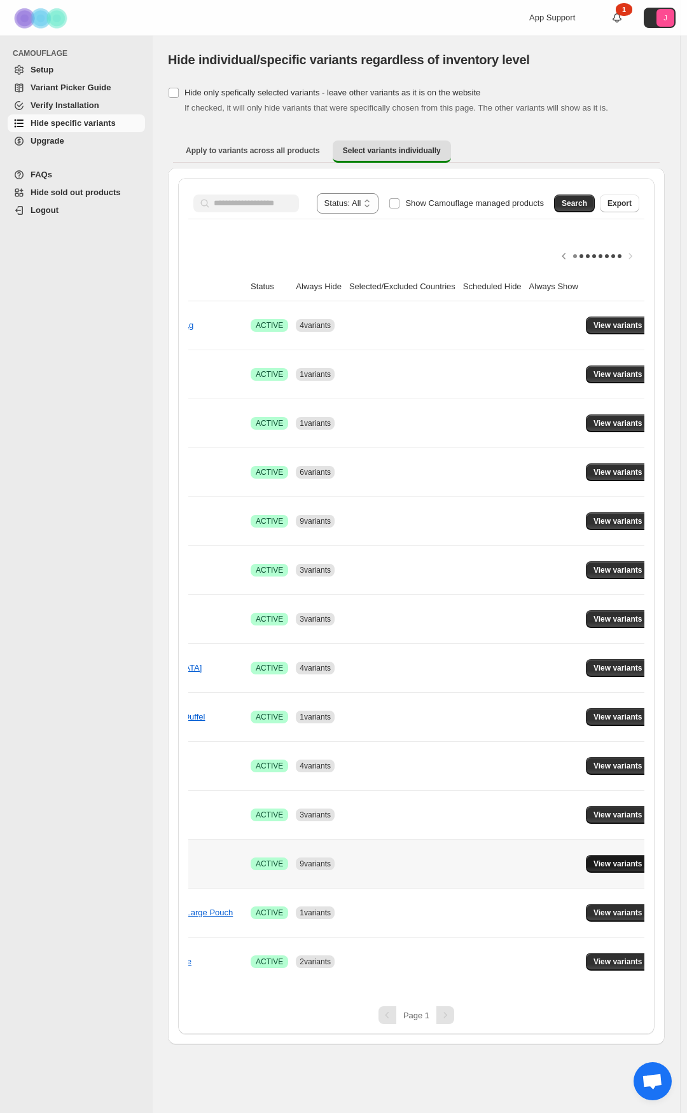
click at [598, 350] on span "View variants" at bounding box center [617, 864] width 49 height 10
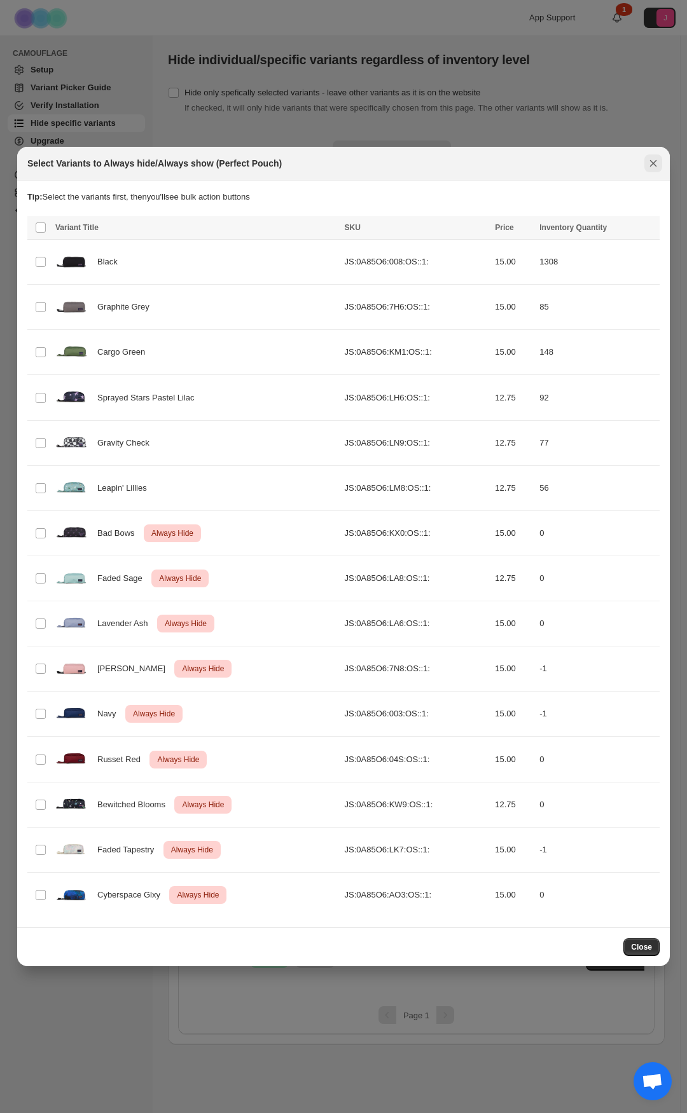
click at [648, 167] on icon "Close" at bounding box center [652, 163] width 13 height 13
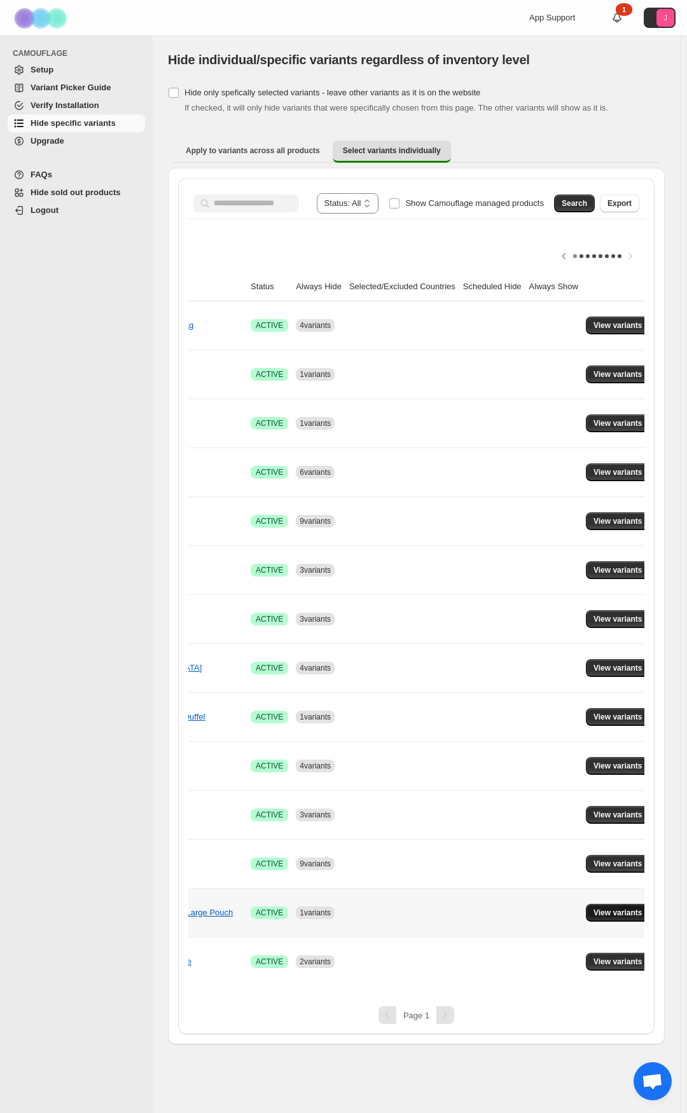
click at [600, 350] on span "View variants" at bounding box center [617, 913] width 49 height 10
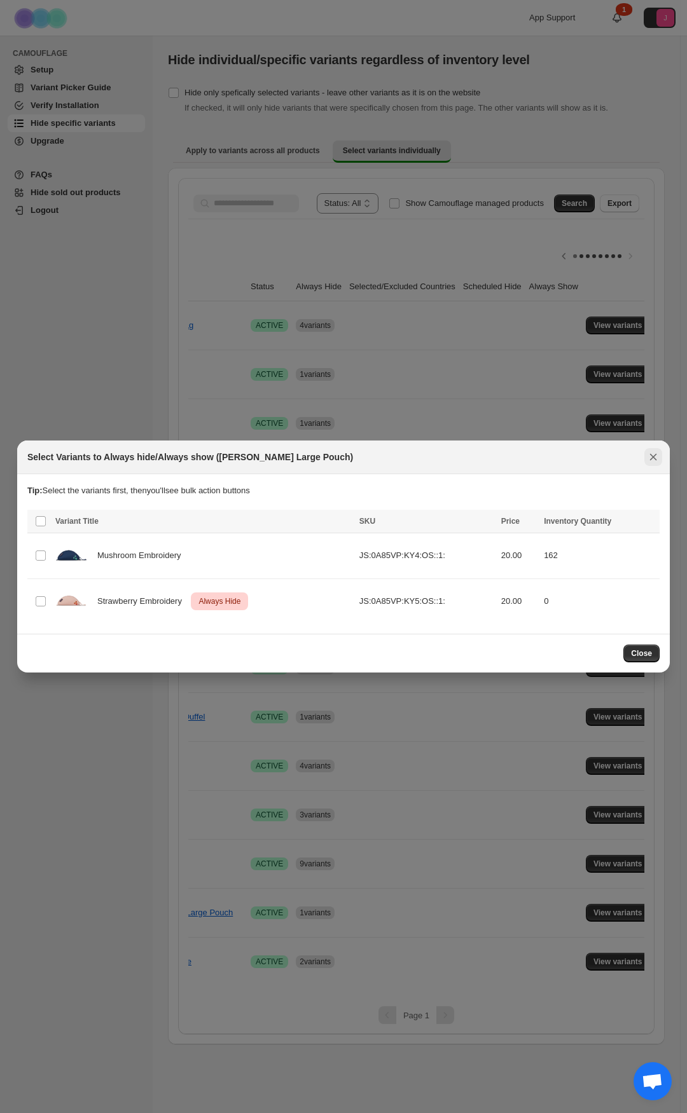
click at [649, 350] on icon "Close" at bounding box center [652, 457] width 13 height 13
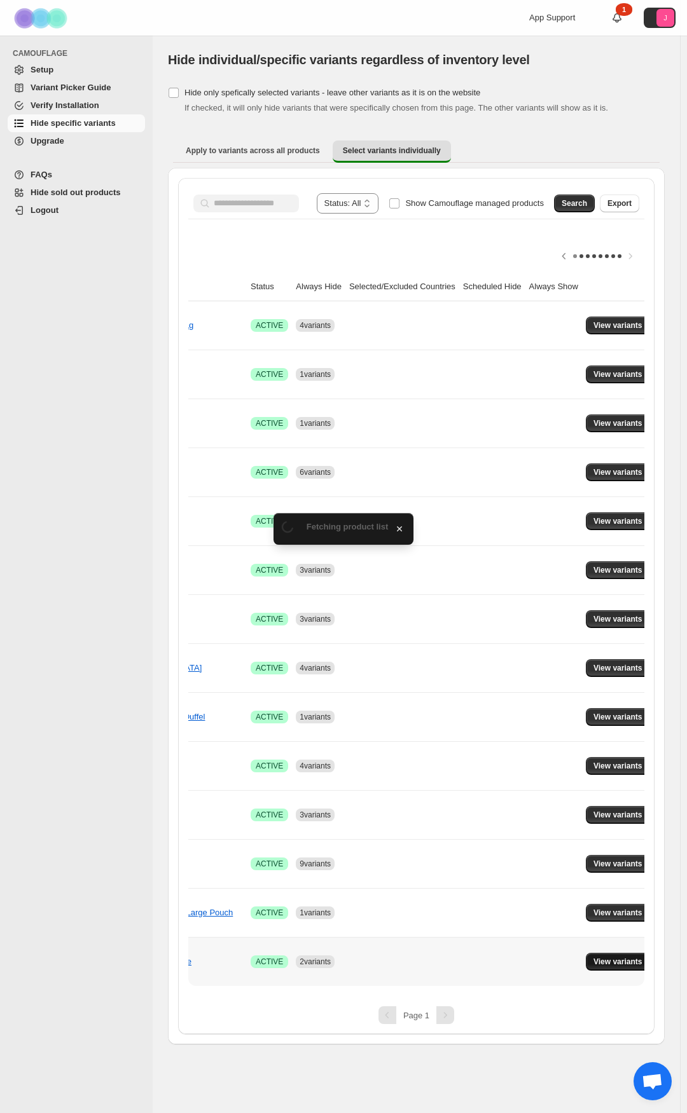
click at [585, 350] on button "View variants" at bounding box center [617, 962] width 64 height 18
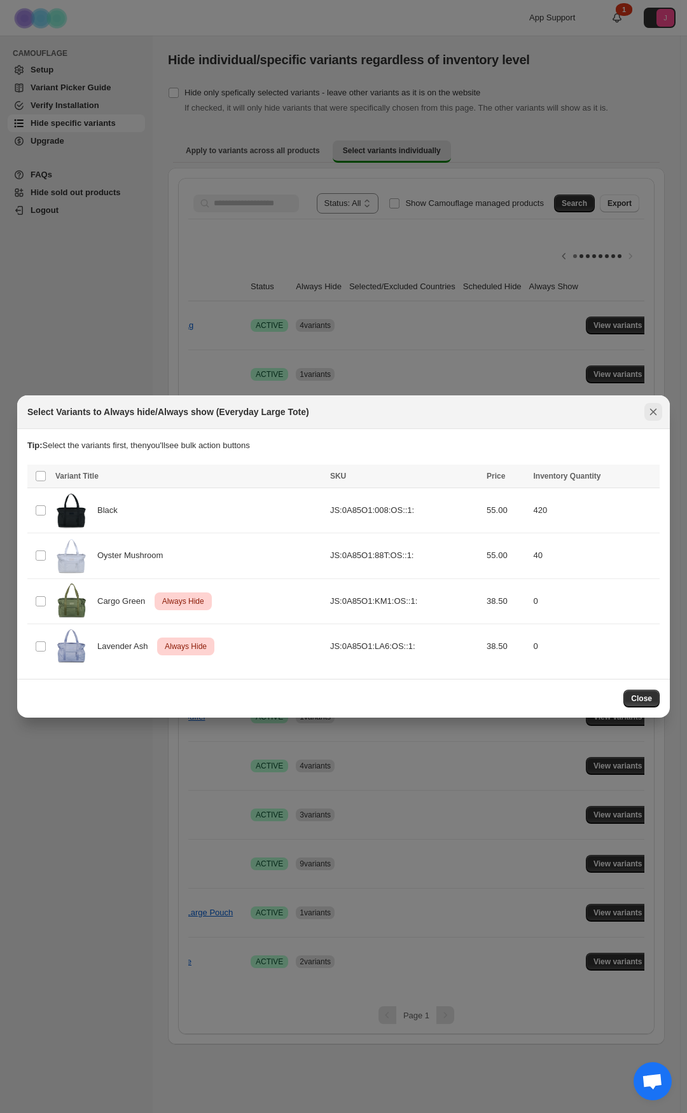
click at [651, 350] on icon "Close" at bounding box center [653, 412] width 7 height 6
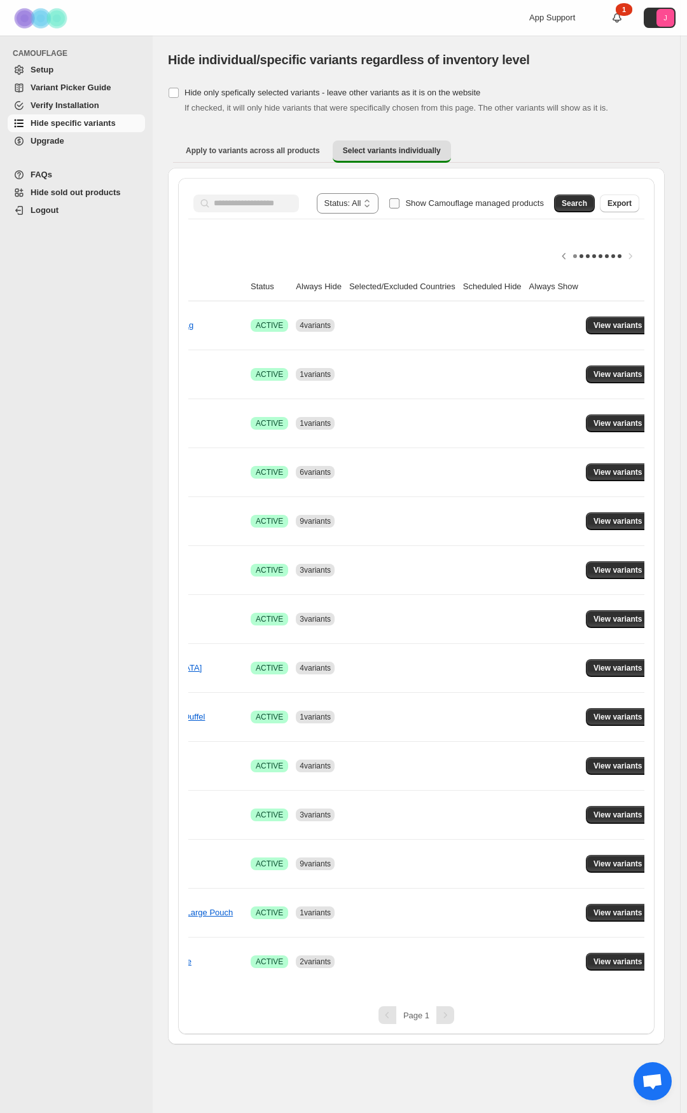
click at [395, 198] on label "Show Camouflage managed products" at bounding box center [465, 203] width 155 height 20
click at [289, 202] on input "Search product name" at bounding box center [256, 204] width 85 height 18
click at [571, 203] on span "Search" at bounding box center [573, 203] width 25 height 10
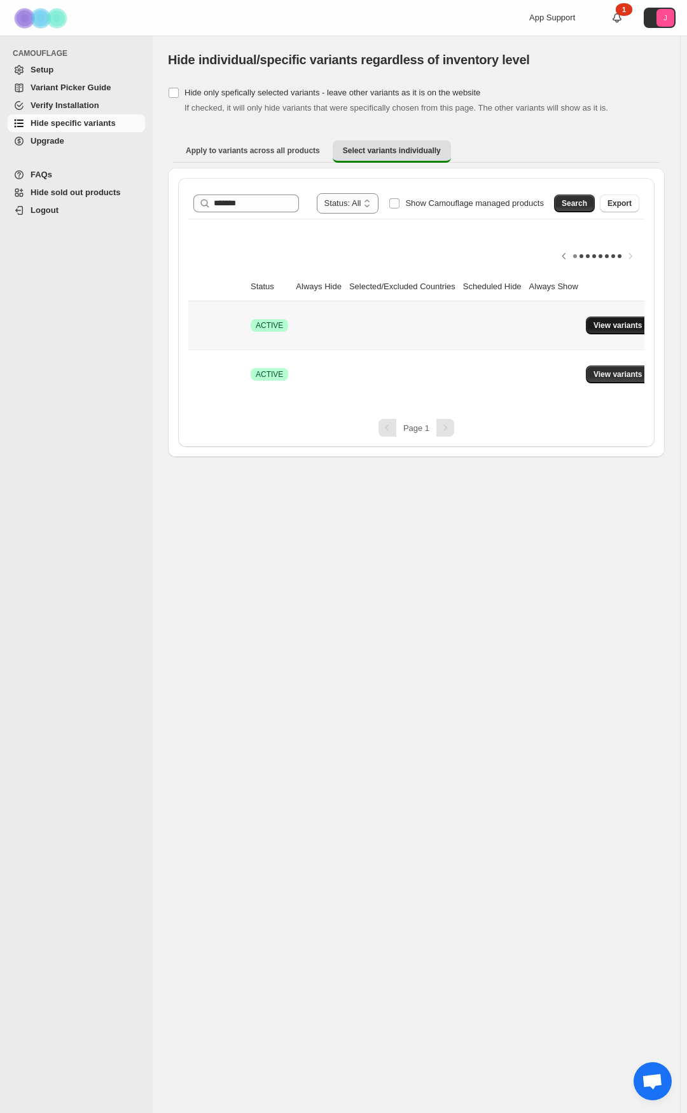
click at [624, 322] on span "View variants" at bounding box center [617, 325] width 49 height 10
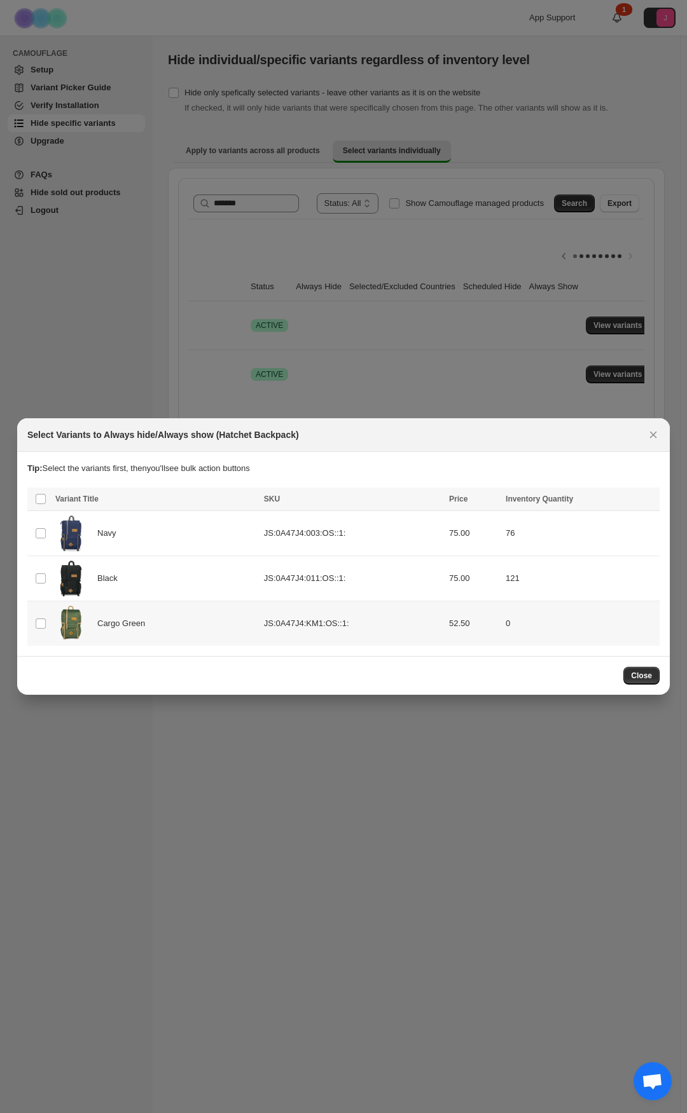
drag, startPoint x: 44, startPoint y: 618, endPoint x: 90, endPoint y: 620, distance: 45.8
click at [44, 350] on span ":re1:" at bounding box center [40, 623] width 11 height 11
drag, startPoint x: 457, startPoint y: 501, endPoint x: 388, endPoint y: 505, distance: 68.8
click at [388, 350] on div "Always hide Always show Schedule hide Success ENT Hide from countries" at bounding box center [369, 500] width 535 height 18
click at [388, 350] on span "Always hide" at bounding box center [374, 500] width 44 height 10
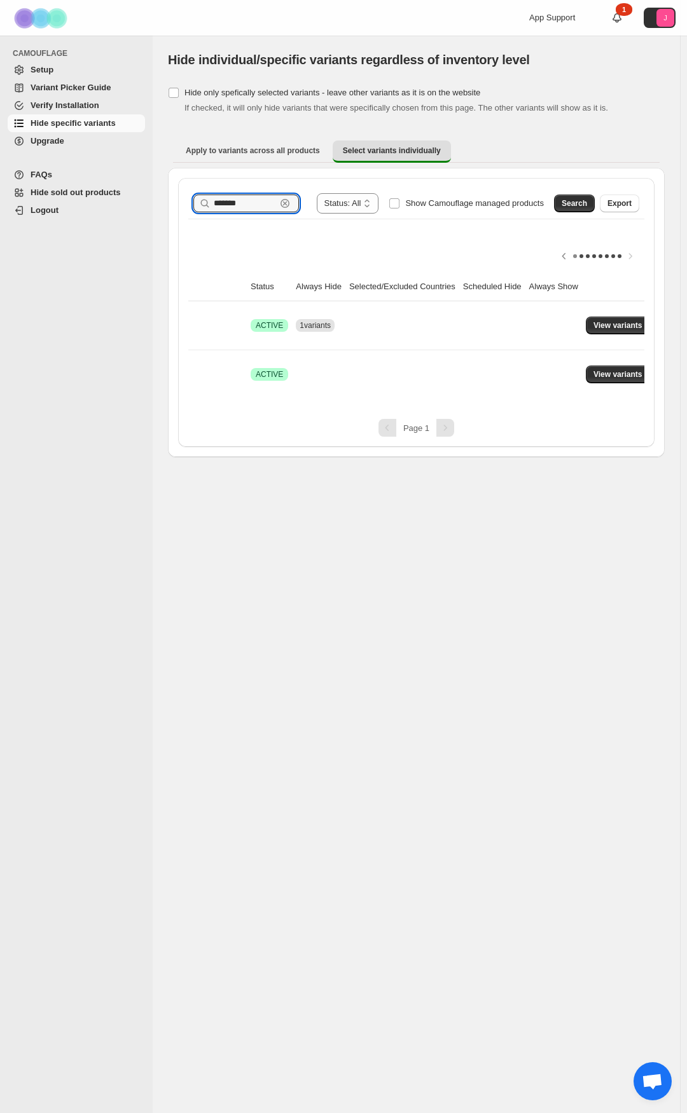
drag, startPoint x: 257, startPoint y: 203, endPoint x: 140, endPoint y: 205, distance: 116.3
click at [140, 205] on div "**********" at bounding box center [343, 556] width 687 height 1113
click at [589, 202] on button "Search" at bounding box center [574, 204] width 41 height 18
click at [594, 326] on span "View variants" at bounding box center [617, 325] width 49 height 10
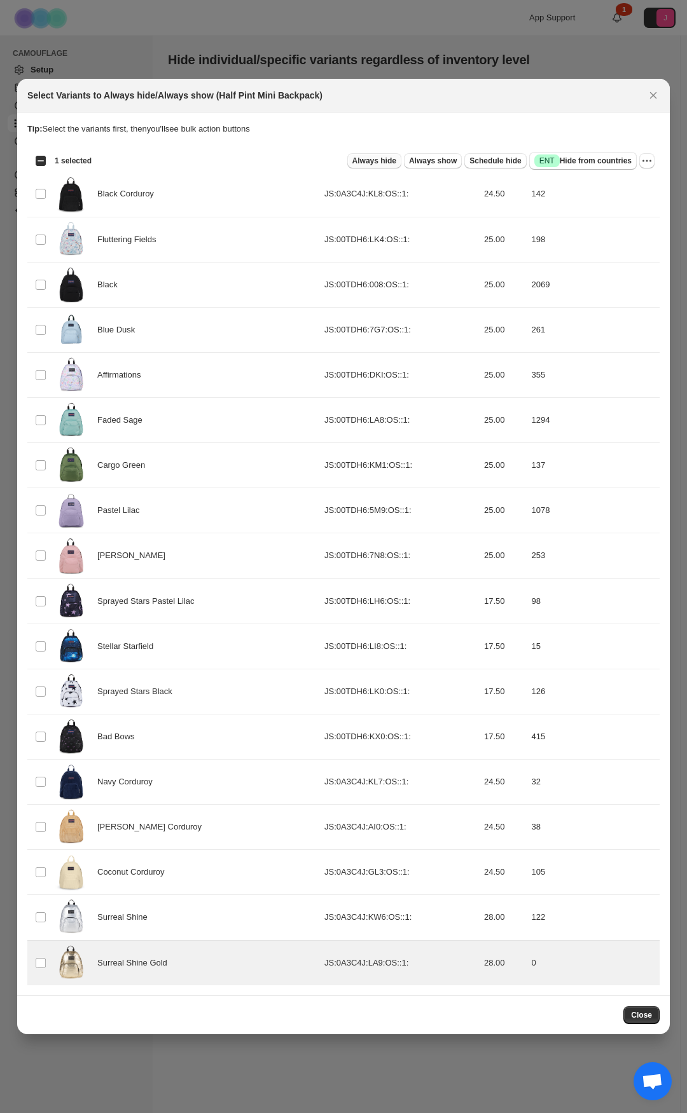
click at [396, 162] on span "Always hide" at bounding box center [374, 161] width 44 height 10
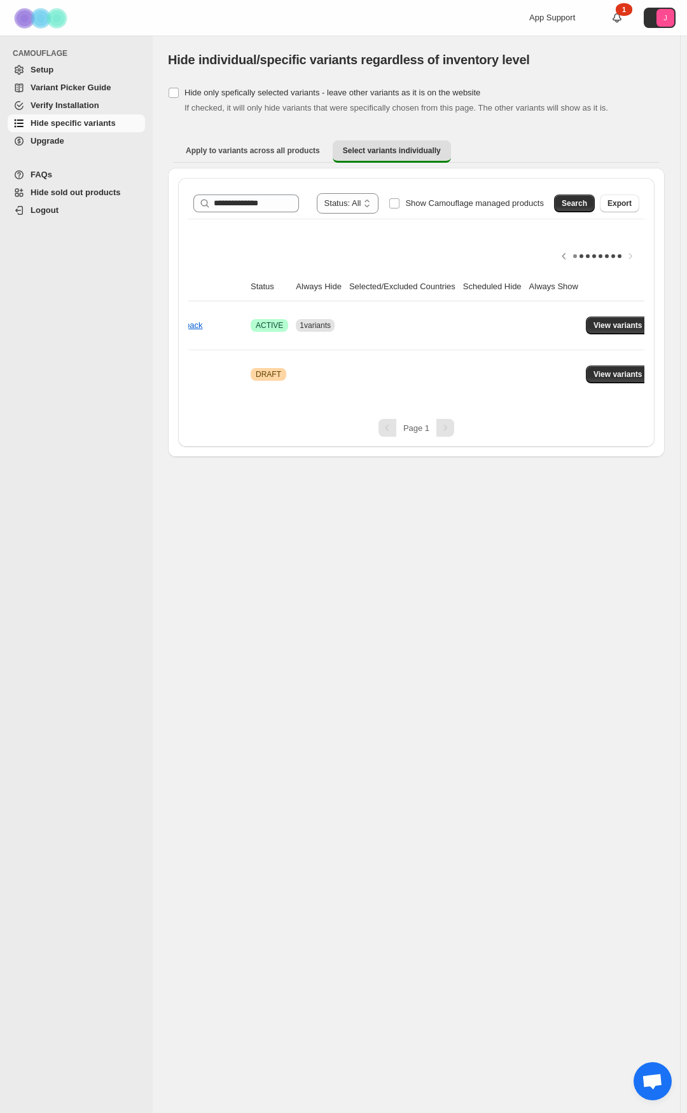
scroll to position [0, 0]
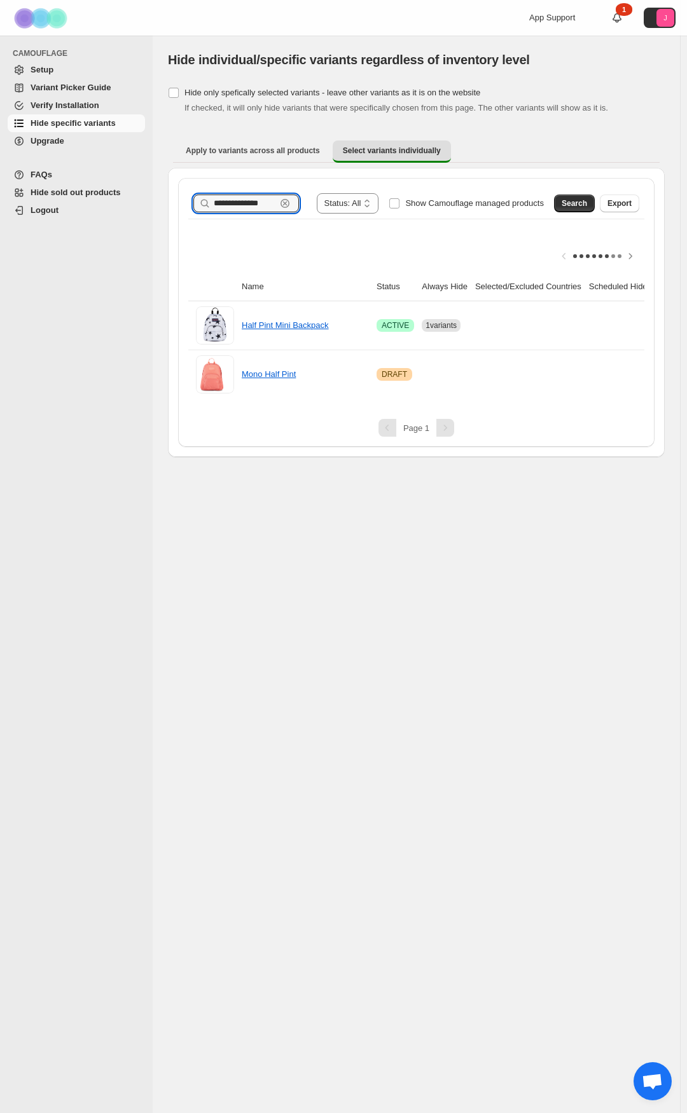
drag, startPoint x: 268, startPoint y: 208, endPoint x: 108, endPoint y: 207, distance: 159.6
click at [108, 207] on div "**********" at bounding box center [343, 556] width 687 height 1113
type input "*******"
click at [569, 202] on span "Search" at bounding box center [573, 203] width 25 height 10
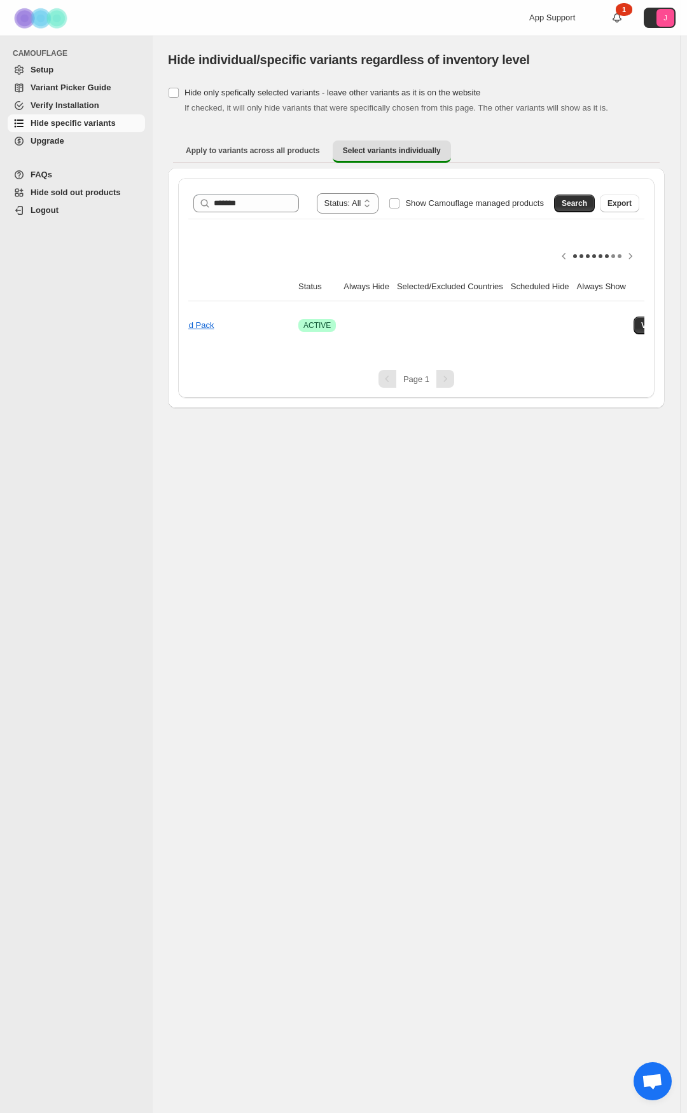
scroll to position [0, 126]
click at [622, 322] on span "View variants" at bounding box center [617, 325] width 49 height 10
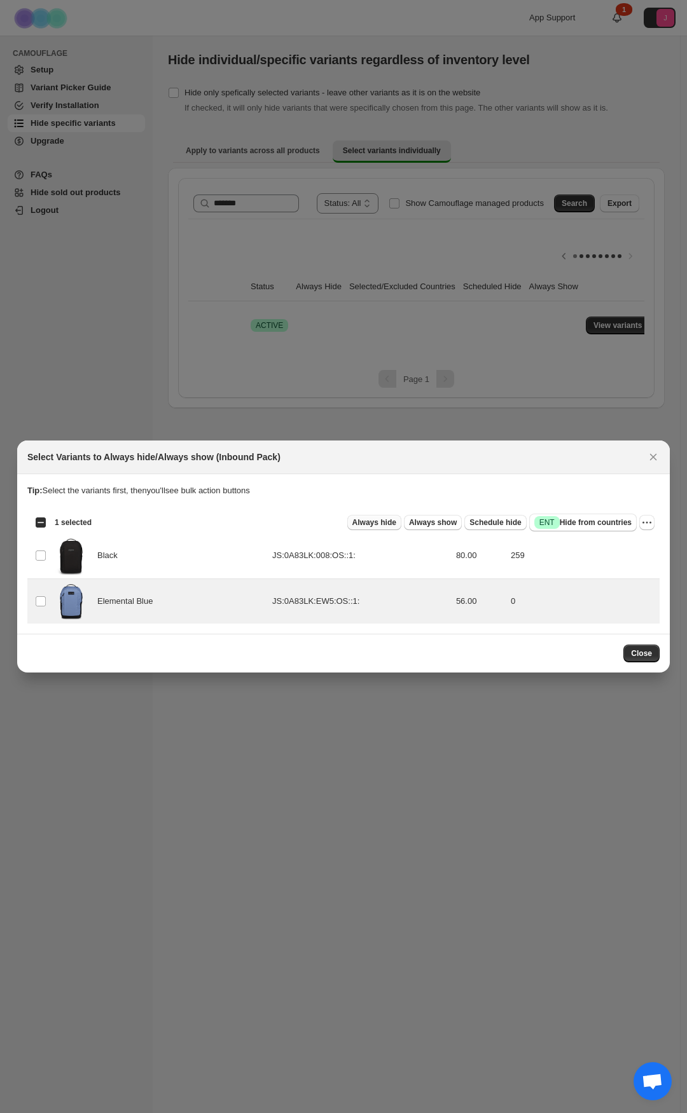
click at [389, 350] on span "Always hide" at bounding box center [374, 522] width 44 height 10
